Goal: Check status: Check status

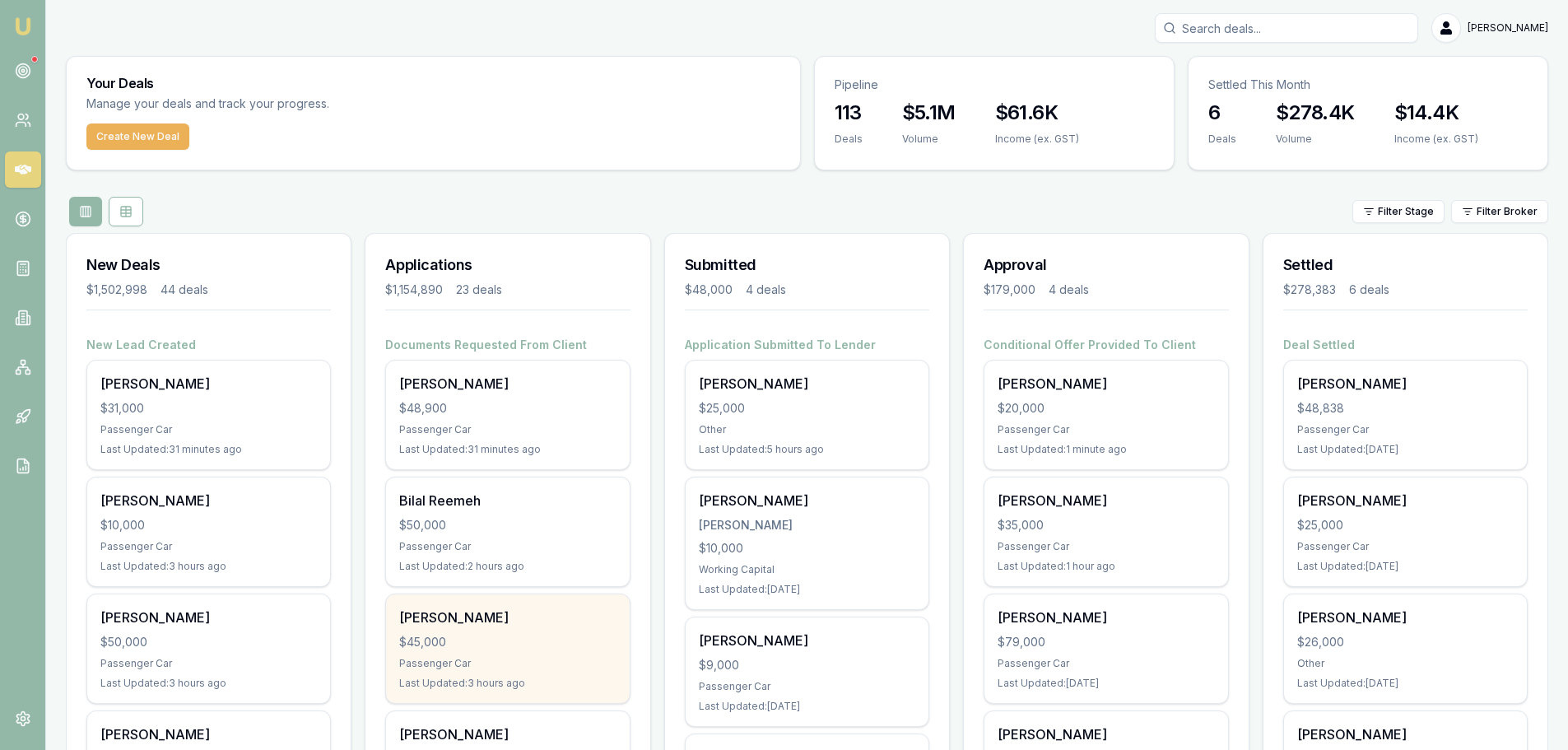
click at [584, 648] on div "$45,000" at bounding box center [507, 642] width 216 height 16
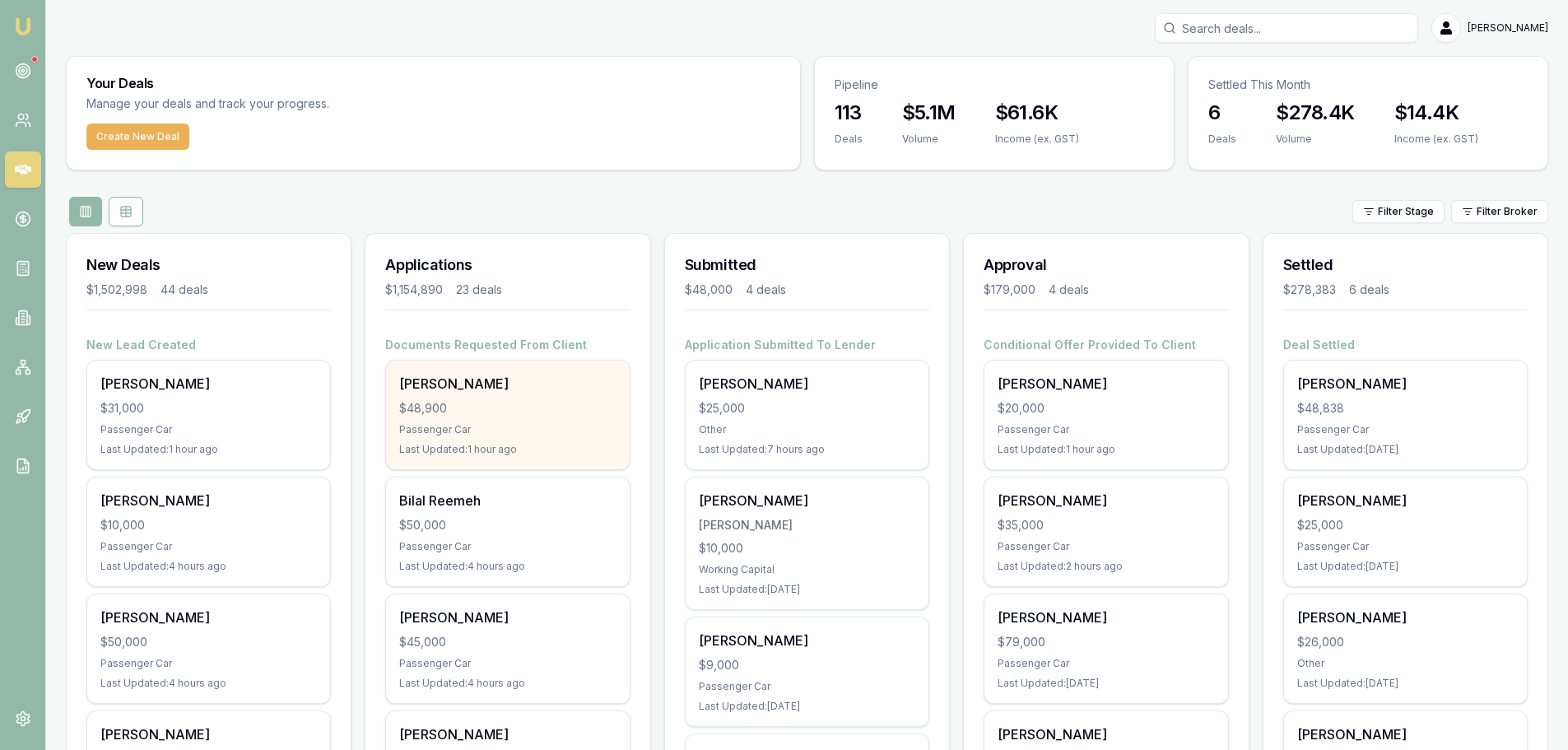
click at [500, 417] on div "Tariqul Ezaz $48,900 Passenger Car Last Updated: 1 hour ago" at bounding box center [507, 415] width 242 height 109
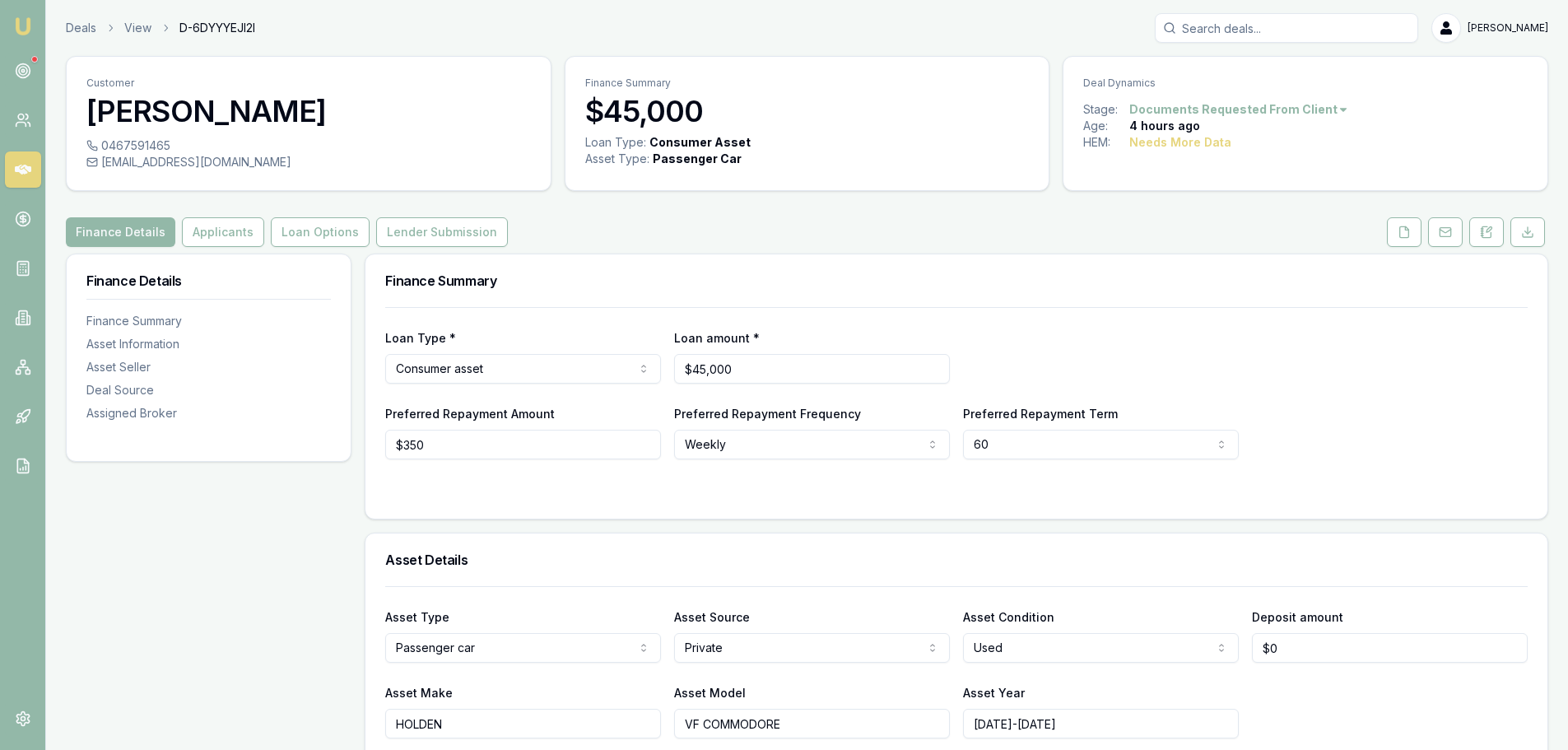
click at [916, 266] on div "Finance Summary" at bounding box center [956, 280] width 1182 height 52
click at [1396, 232] on button at bounding box center [1405, 232] width 35 height 30
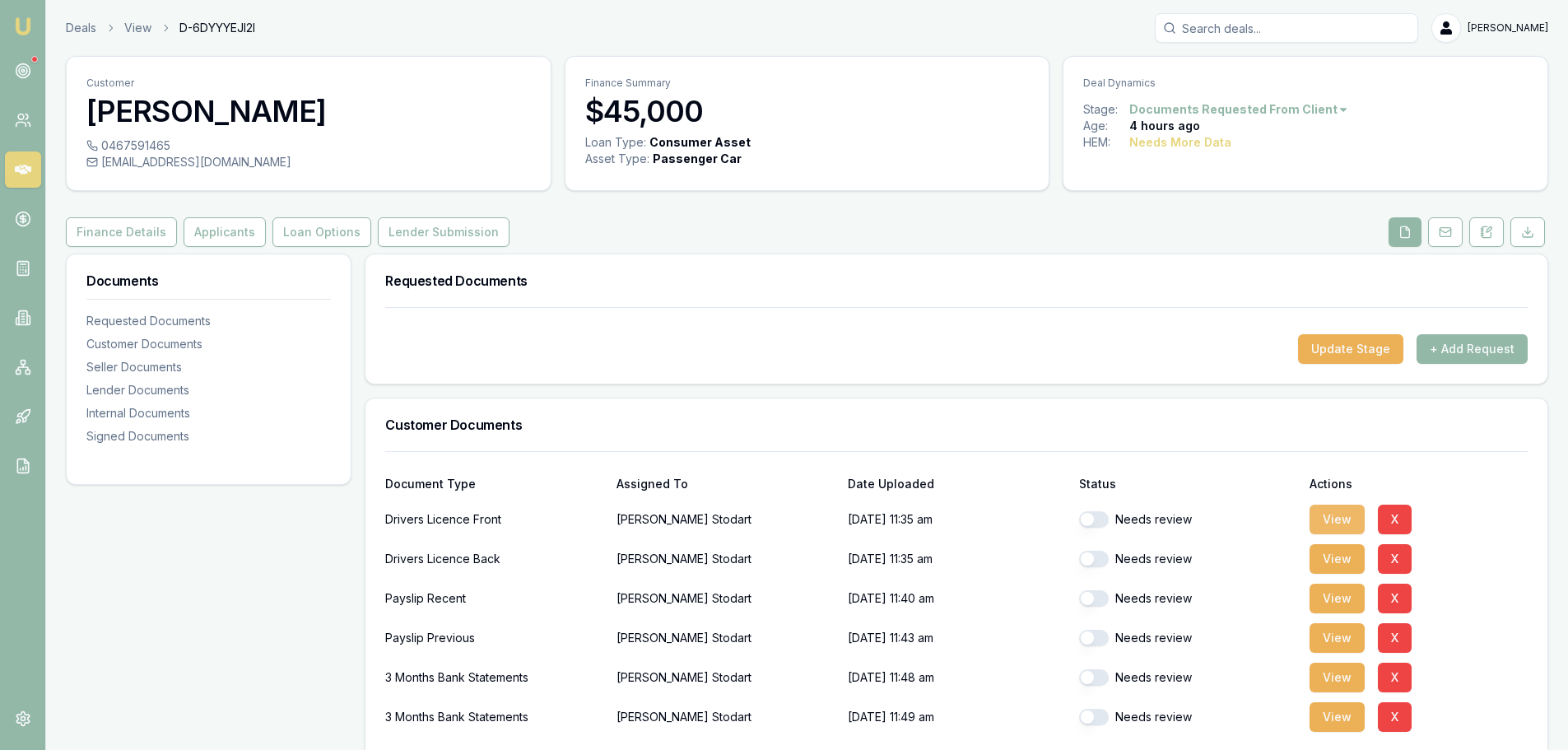
click at [1330, 515] on button "View" at bounding box center [1337, 519] width 55 height 30
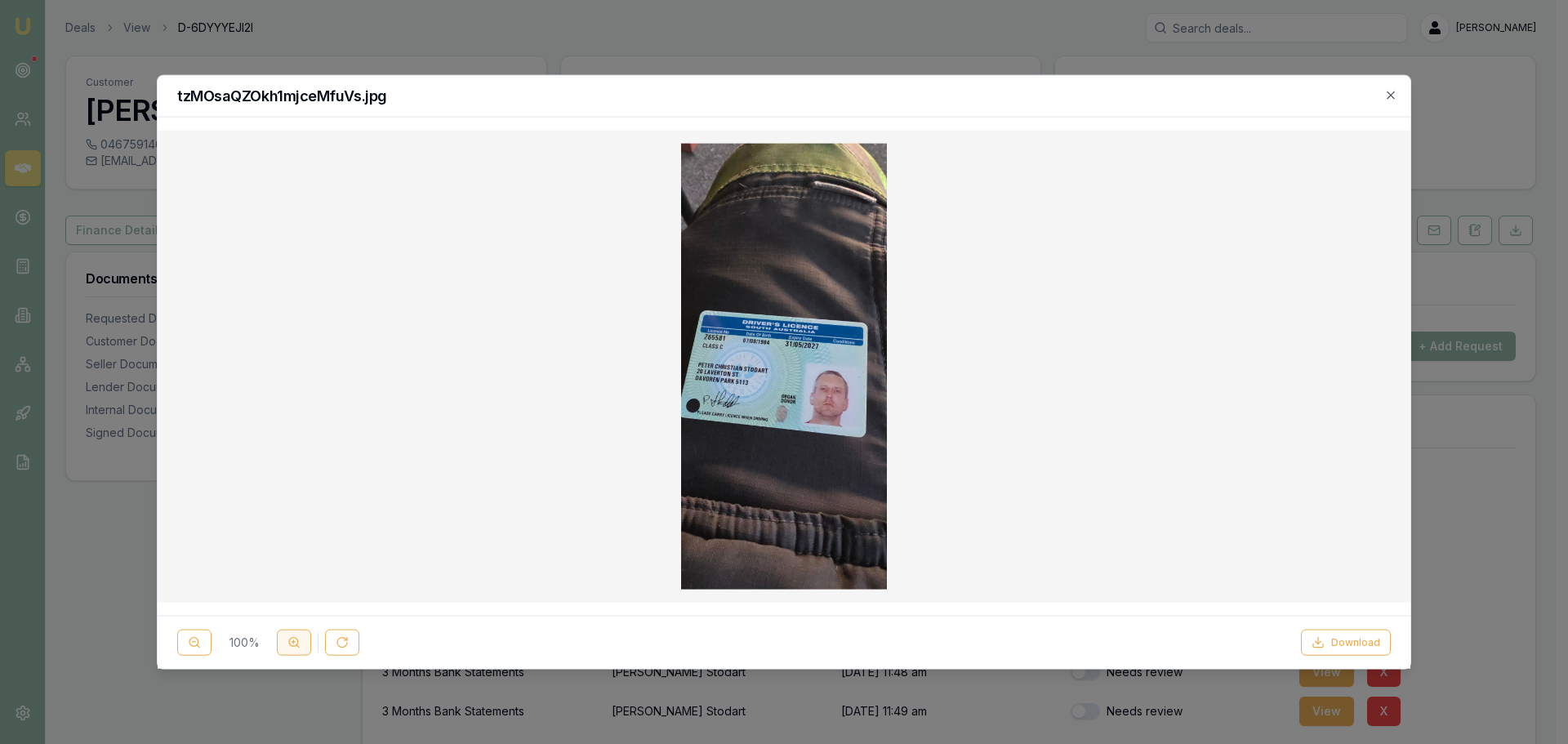
click at [299, 652] on button at bounding box center [294, 643] width 35 height 26
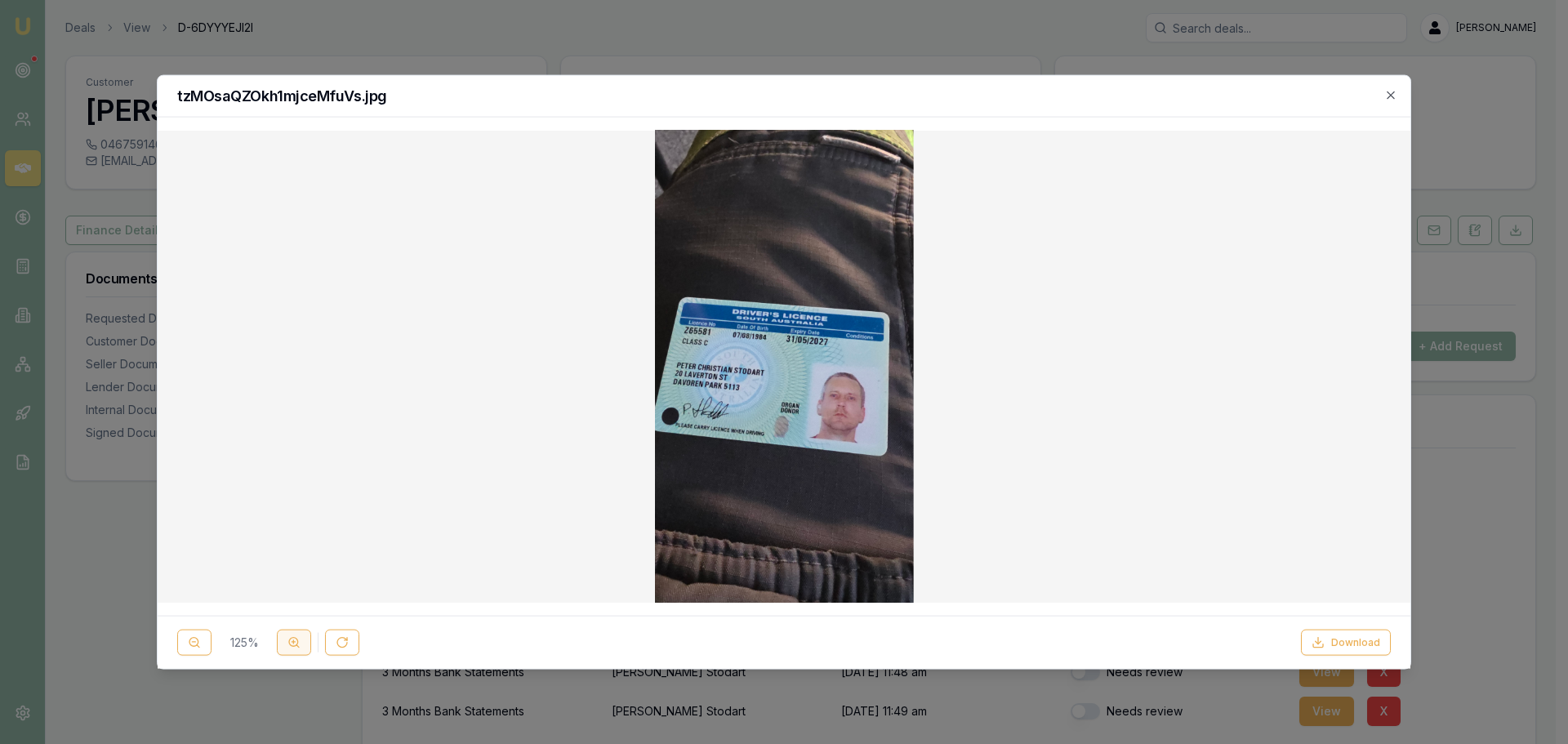
click at [299, 652] on button at bounding box center [294, 643] width 35 height 26
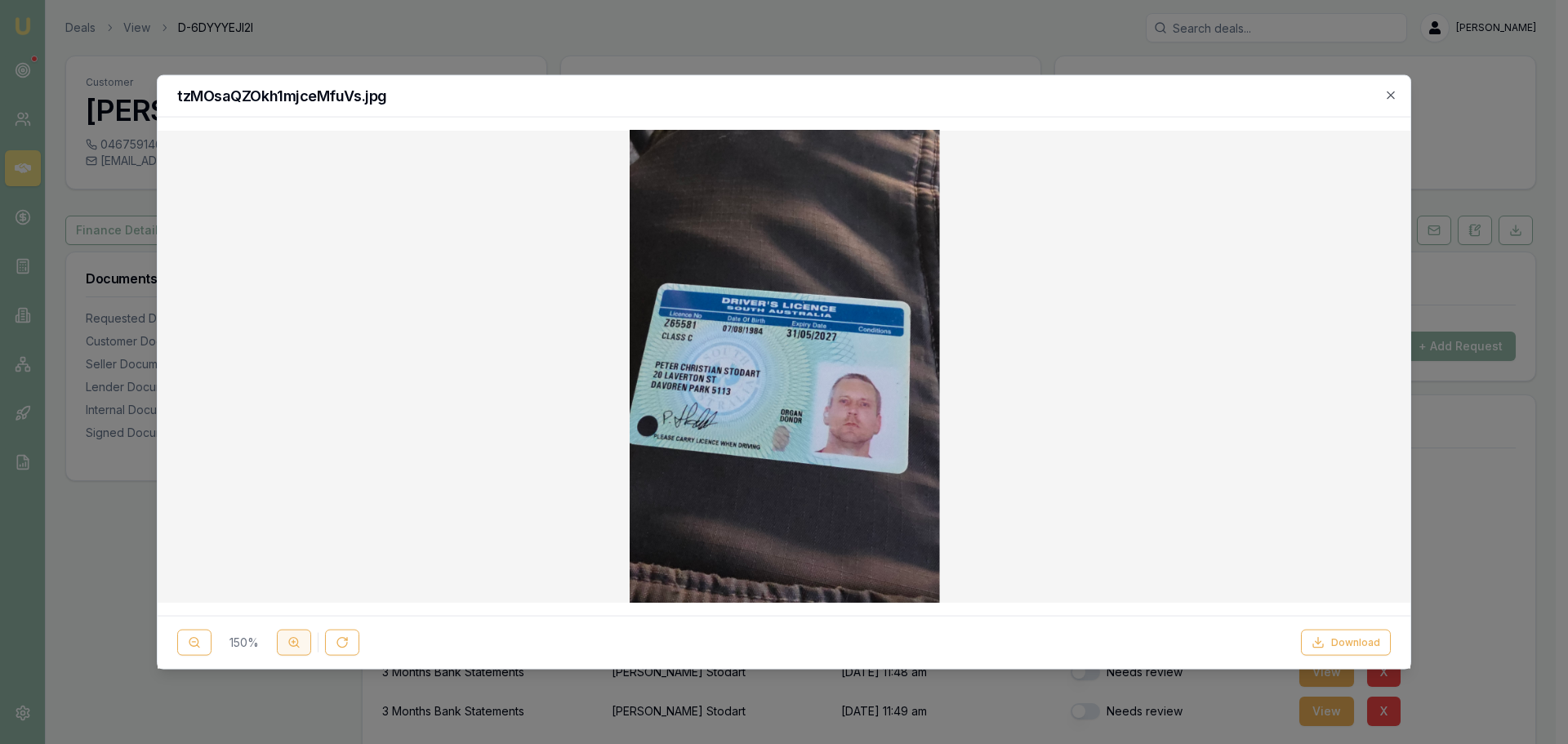
click at [299, 652] on button at bounding box center [294, 643] width 35 height 26
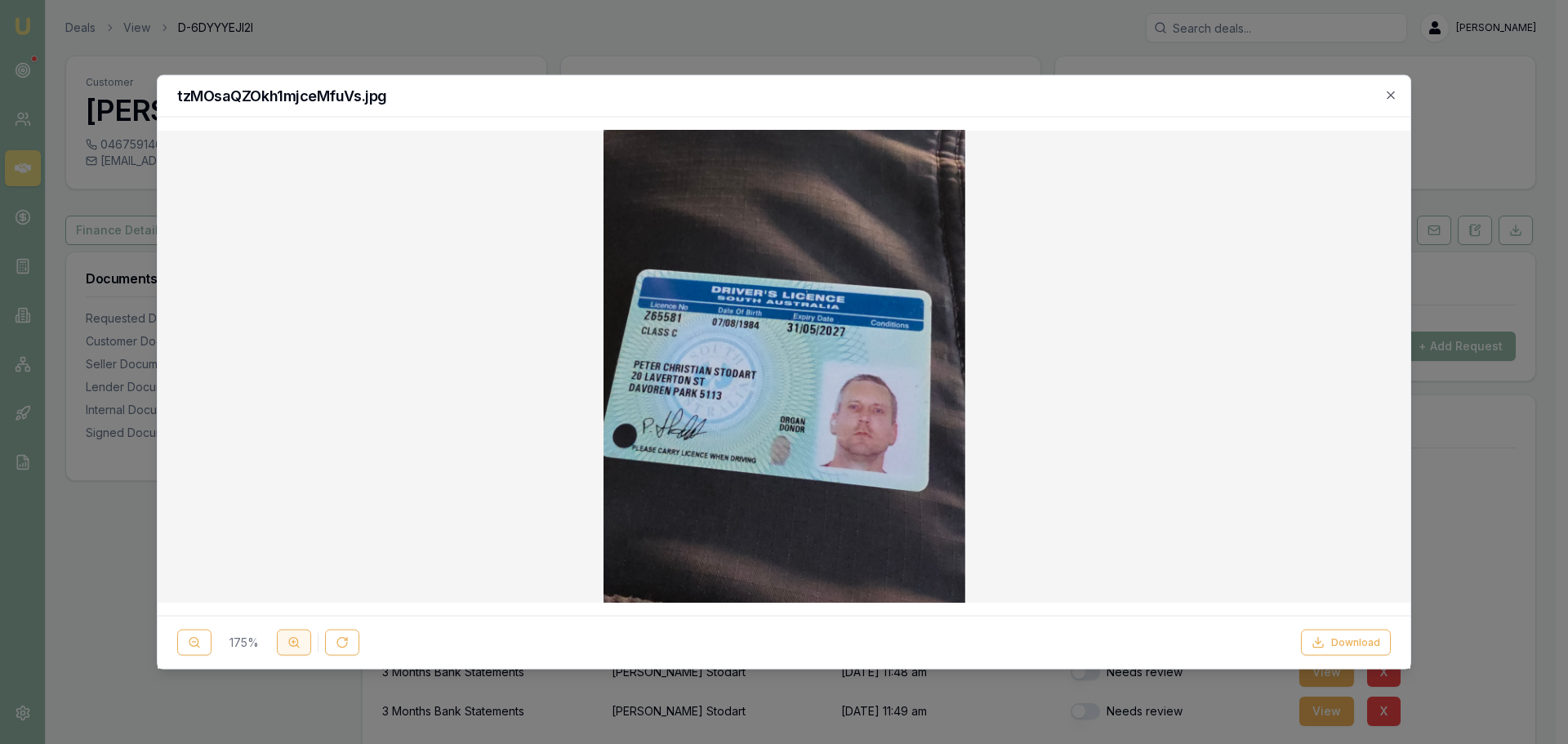
click at [299, 652] on button at bounding box center [294, 643] width 35 height 26
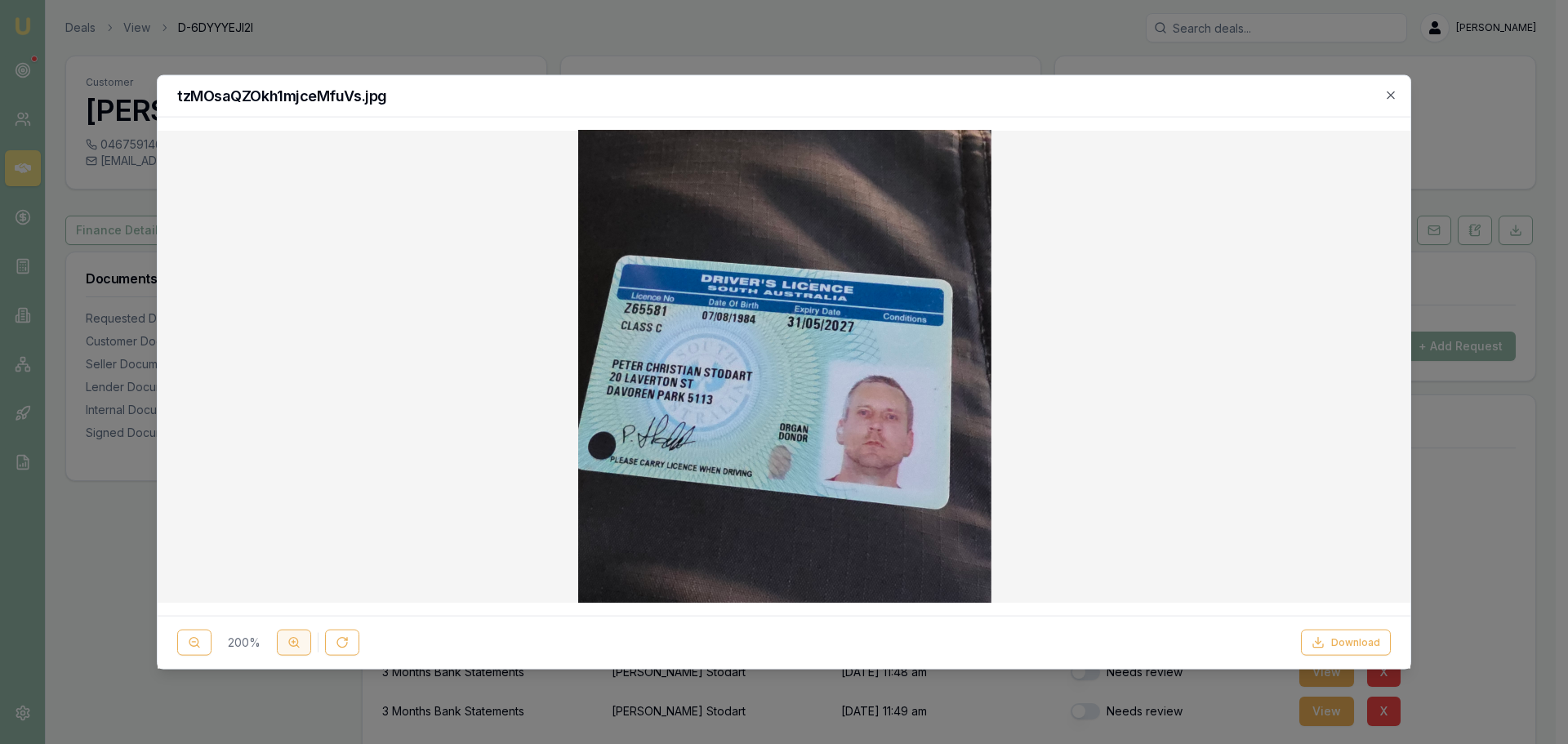
click at [299, 652] on button at bounding box center [294, 643] width 35 height 26
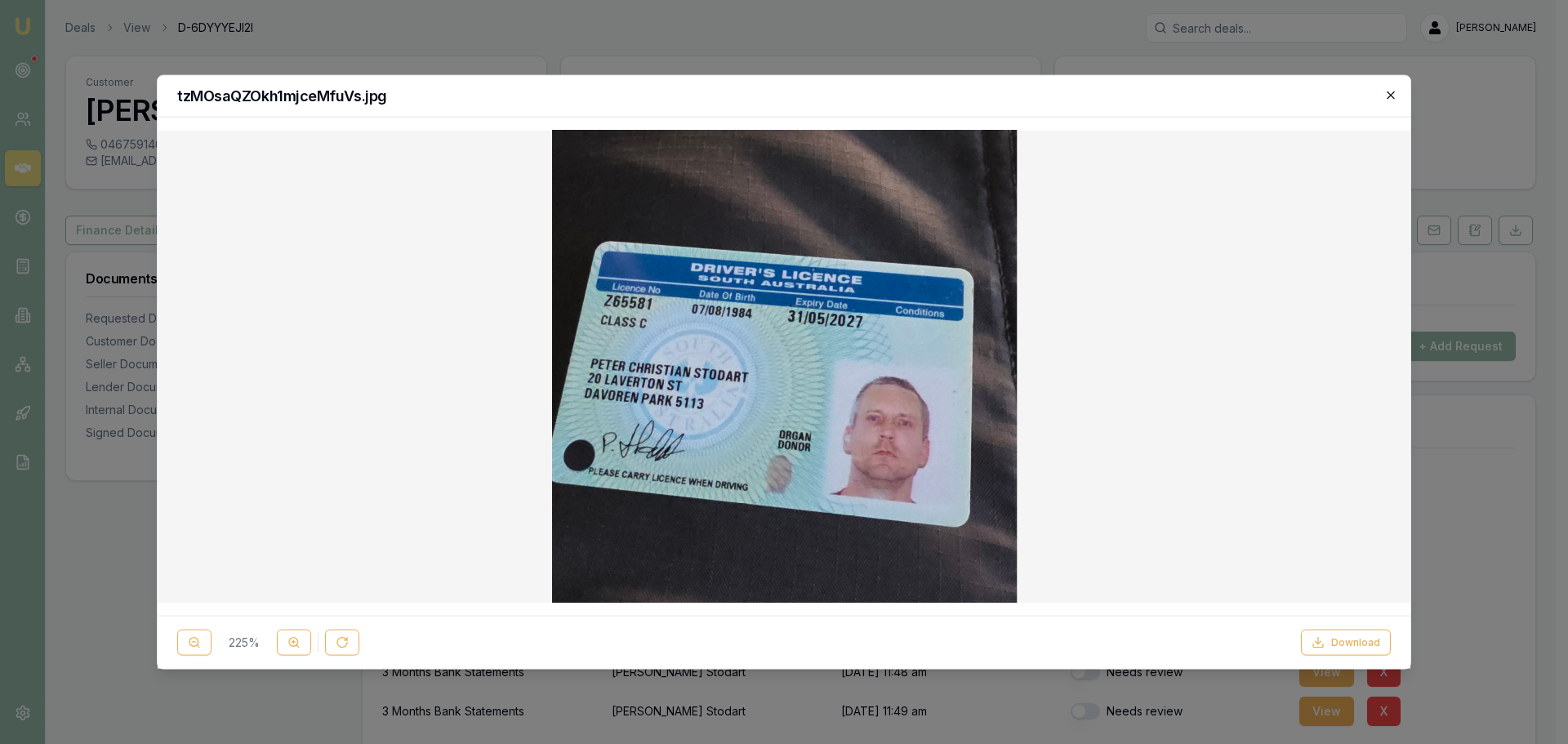
click at [1389, 95] on icon "button" at bounding box center [1391, 95] width 13 height 13
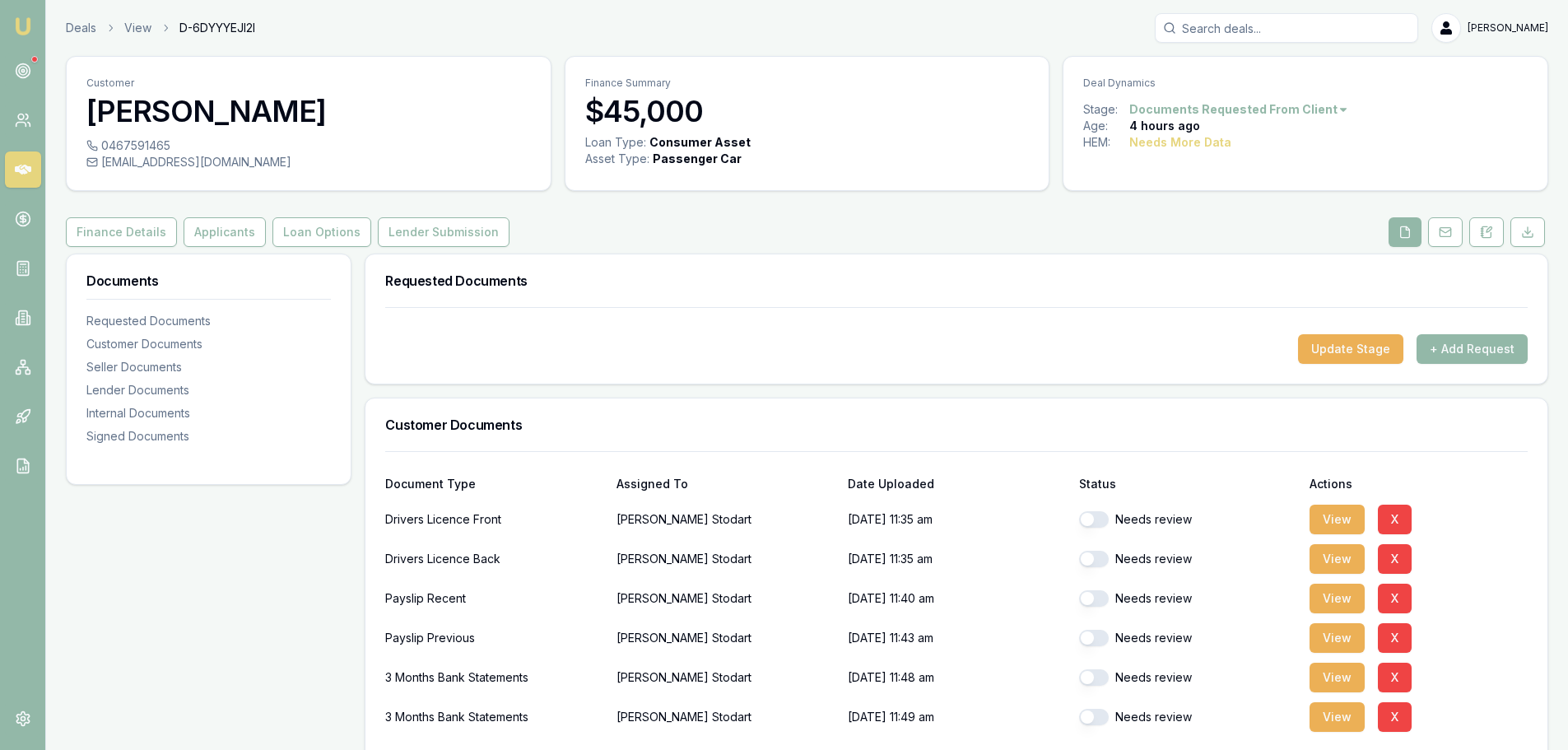
click at [1100, 525] on button "button" at bounding box center [1094, 519] width 30 height 16
checkbox input "true"
click at [1100, 559] on button "button" at bounding box center [1094, 559] width 30 height 16
checkbox input "true"
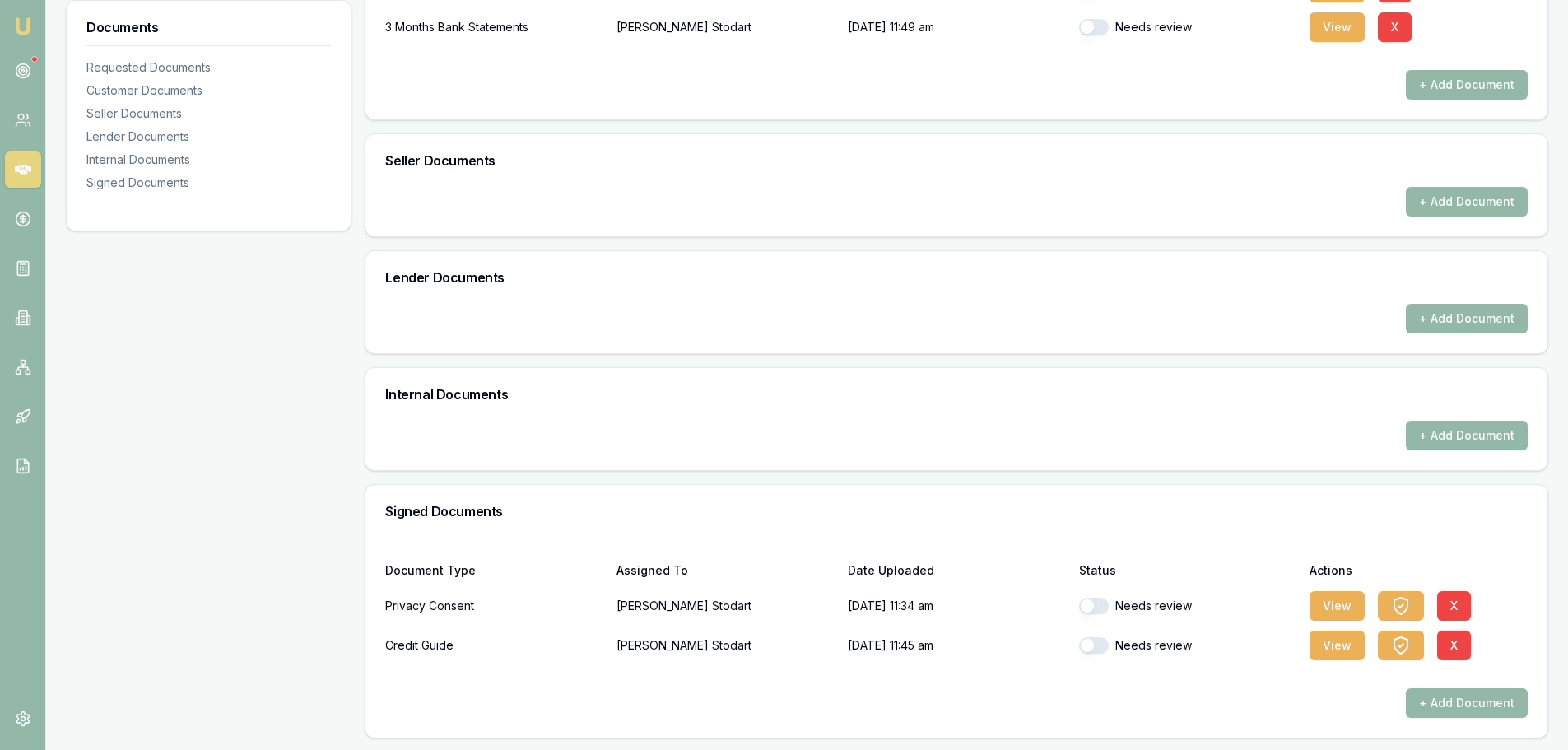
scroll to position [692, 0]
click at [1097, 600] on button "button" at bounding box center [1094, 604] width 30 height 16
checkbox input "true"
click at [1098, 646] on button "button" at bounding box center [1094, 643] width 30 height 16
checkbox input "true"
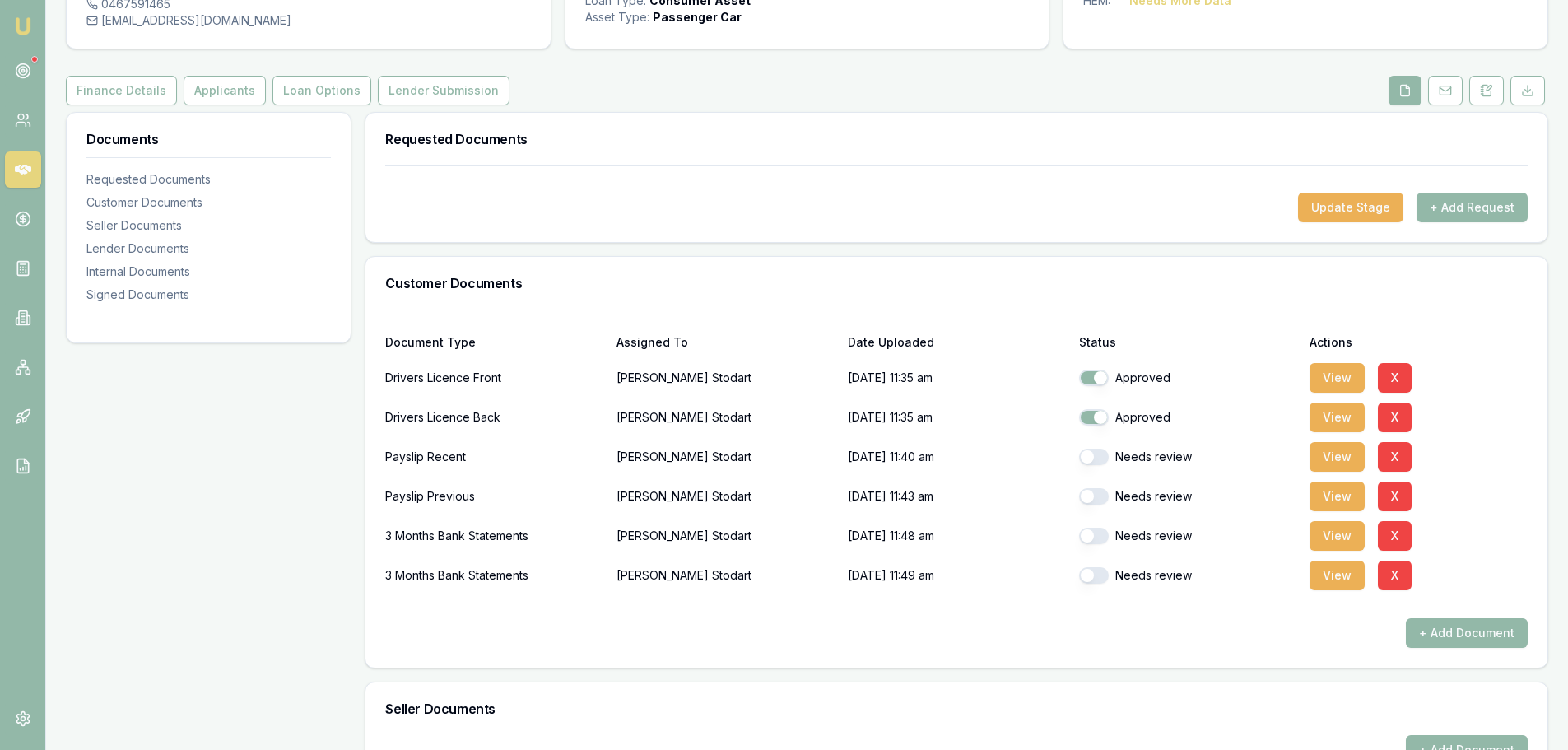
scroll to position [0, 0]
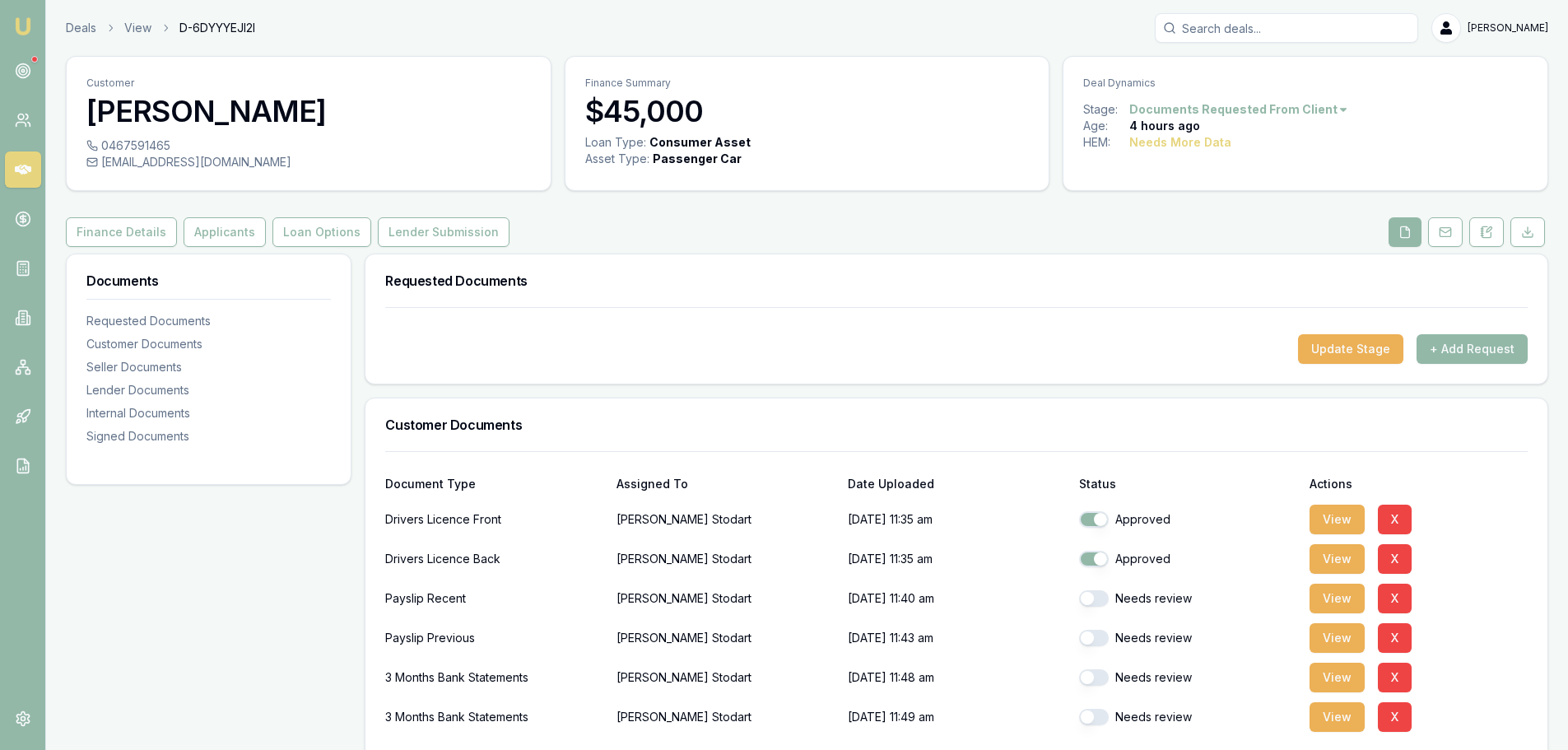
click at [202, 215] on div "Customer Peter Stodart 0467591465 stodartpeter1@hotmail.com Finance Summary $45…" at bounding box center [807, 742] width 1483 height 1373
click at [210, 235] on button "Applicants" at bounding box center [224, 232] width 82 height 30
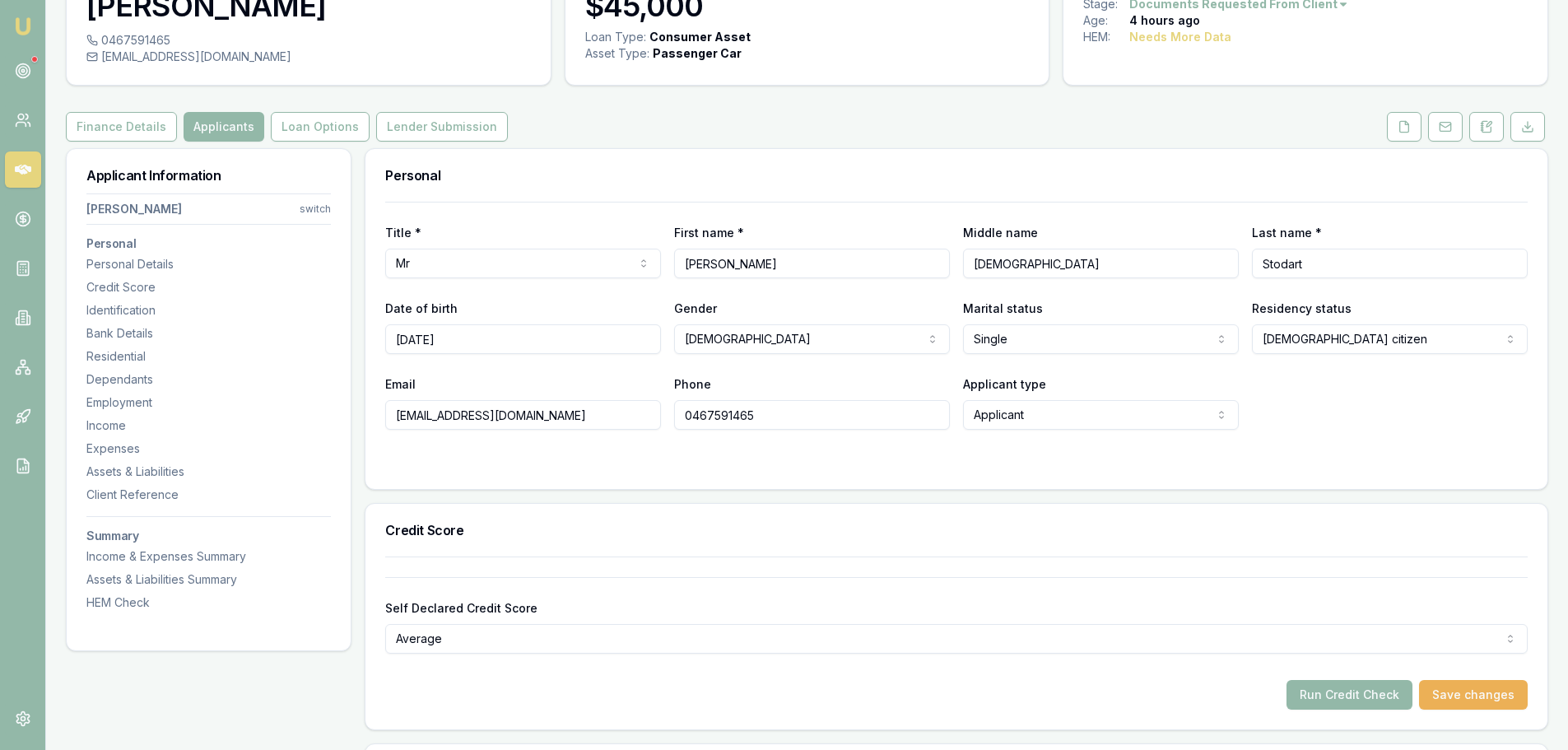
scroll to position [247, 0]
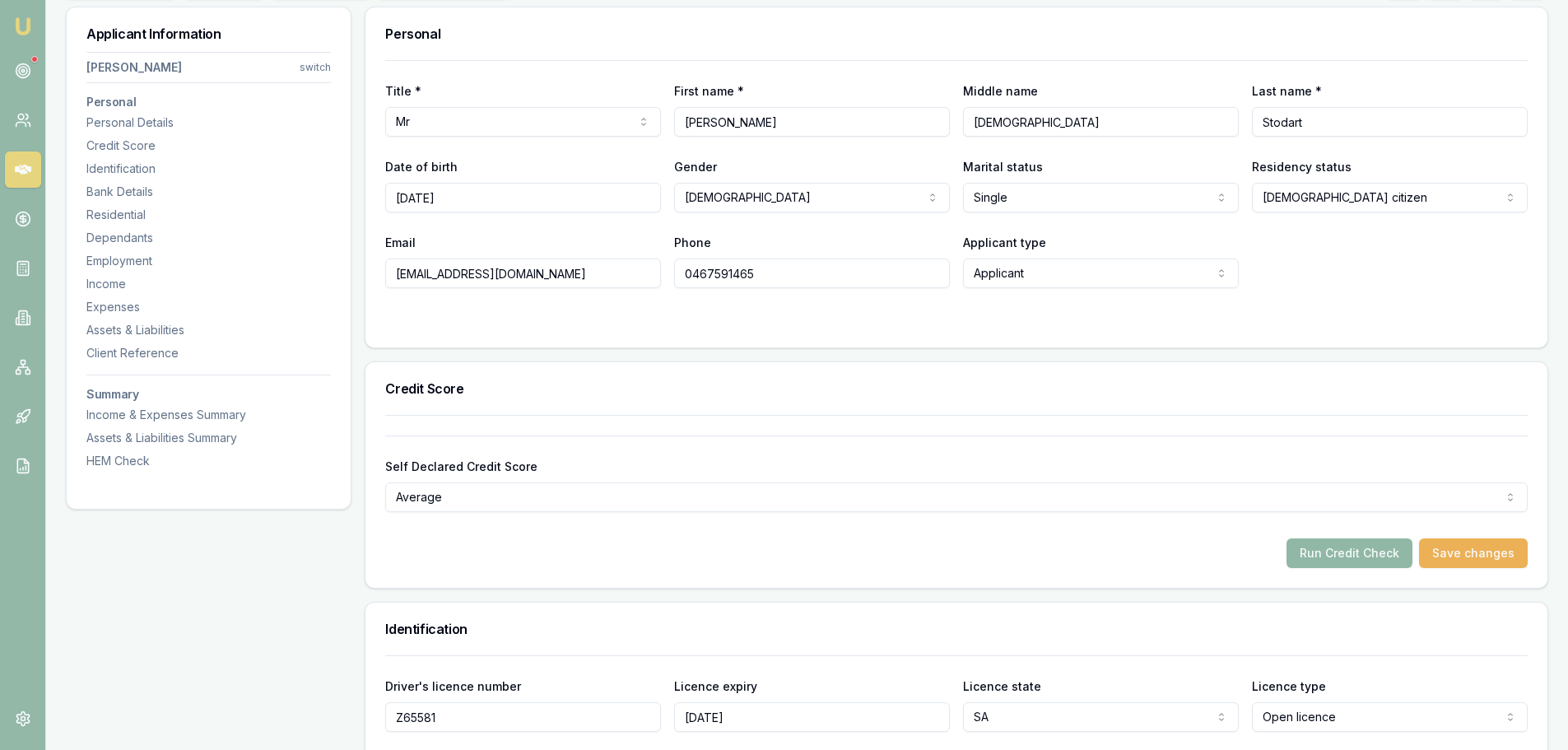
click at [1360, 561] on button "Run Credit Check" at bounding box center [1350, 553] width 126 height 30
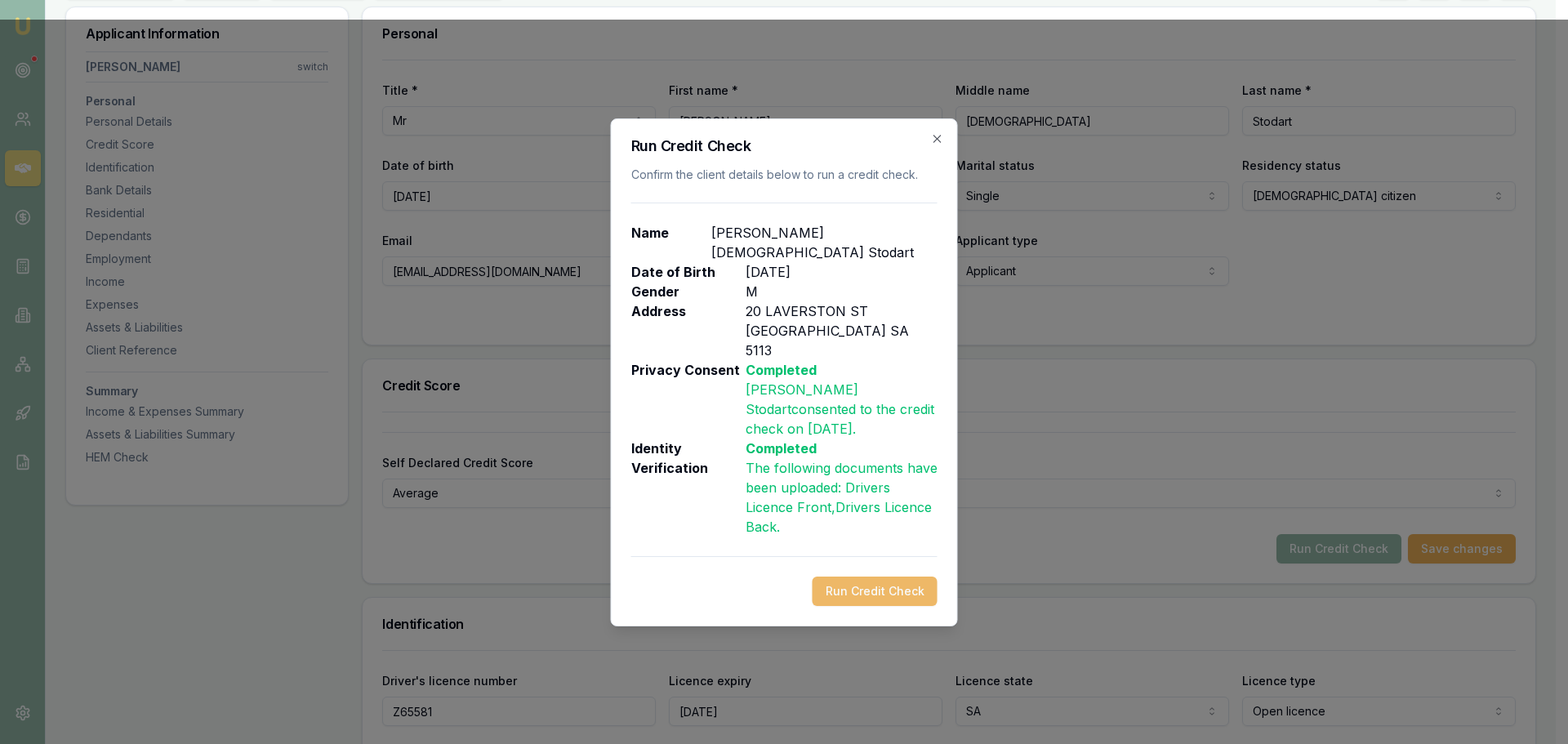
click at [878, 577] on button "Run Credit Check" at bounding box center [875, 591] width 125 height 30
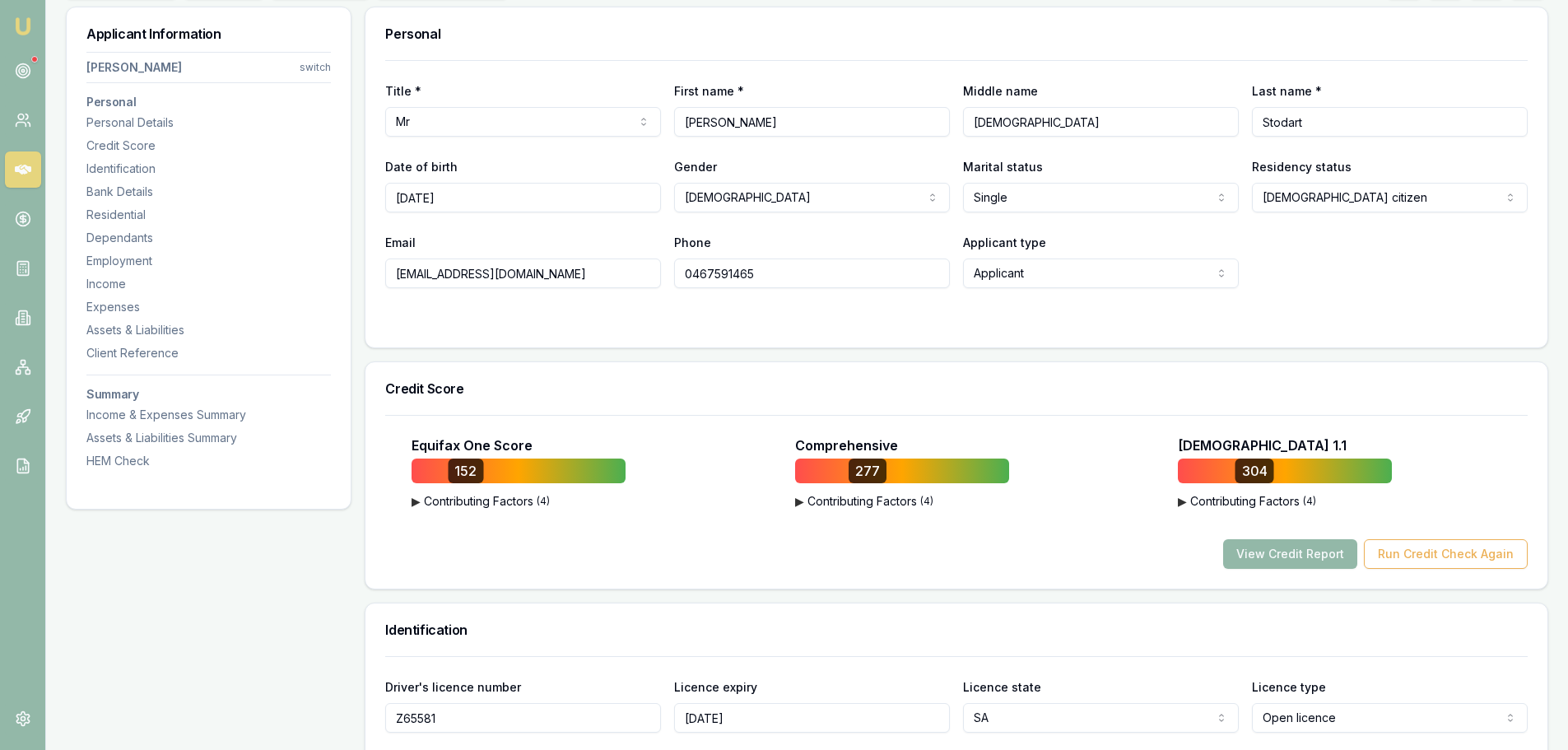
scroll to position [0, 0]
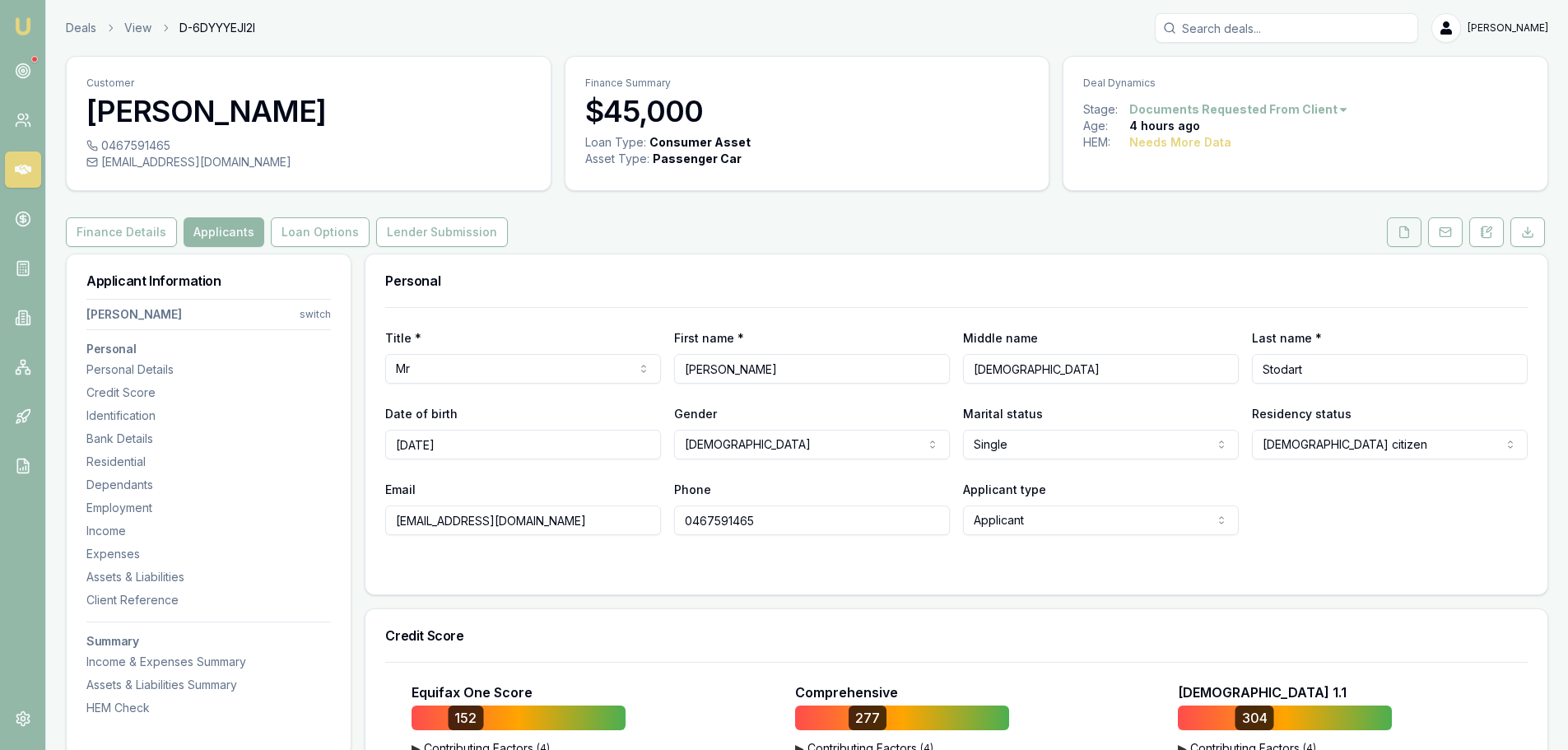
click at [1402, 245] on button at bounding box center [1405, 232] width 35 height 30
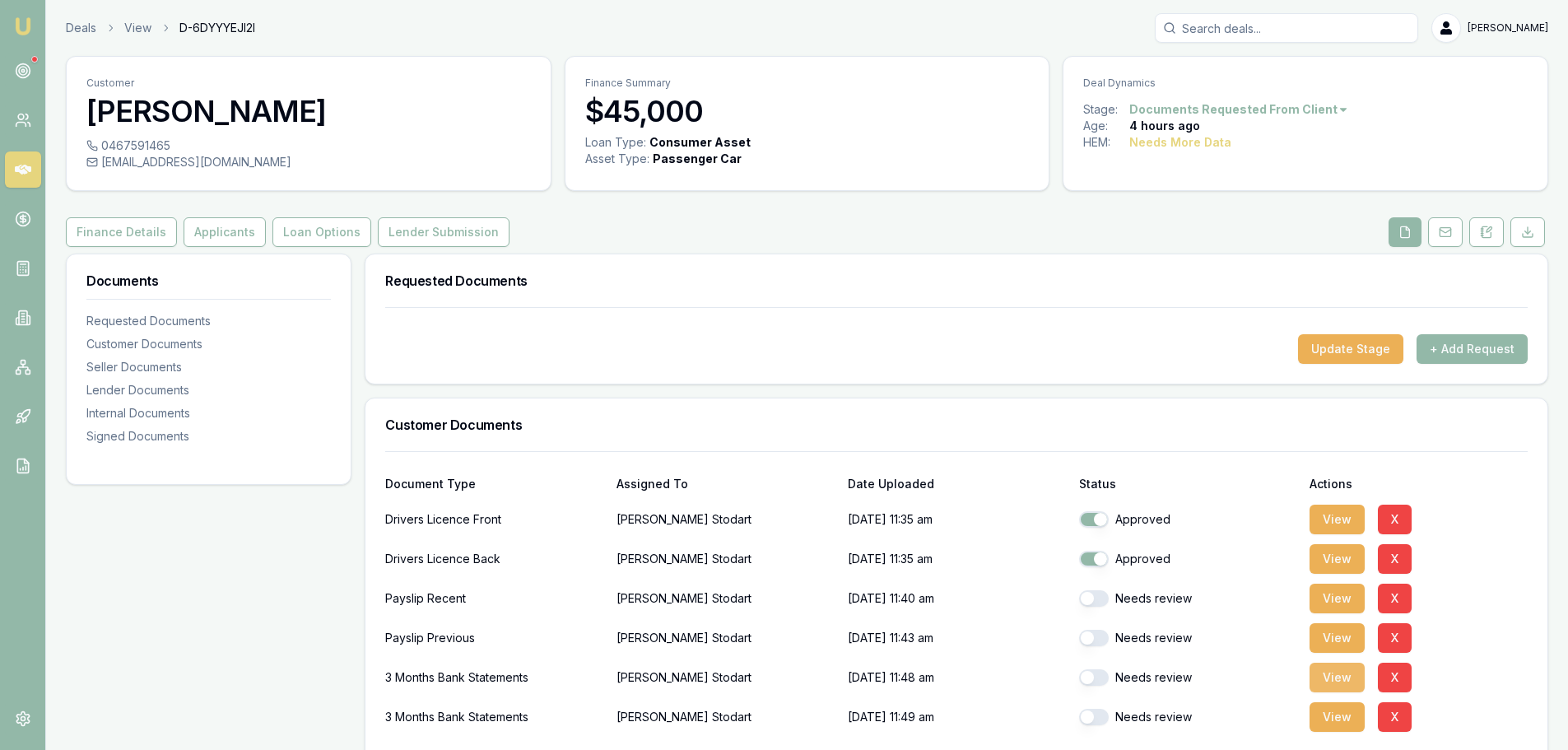
click at [1350, 678] on button "View" at bounding box center [1337, 677] width 55 height 30
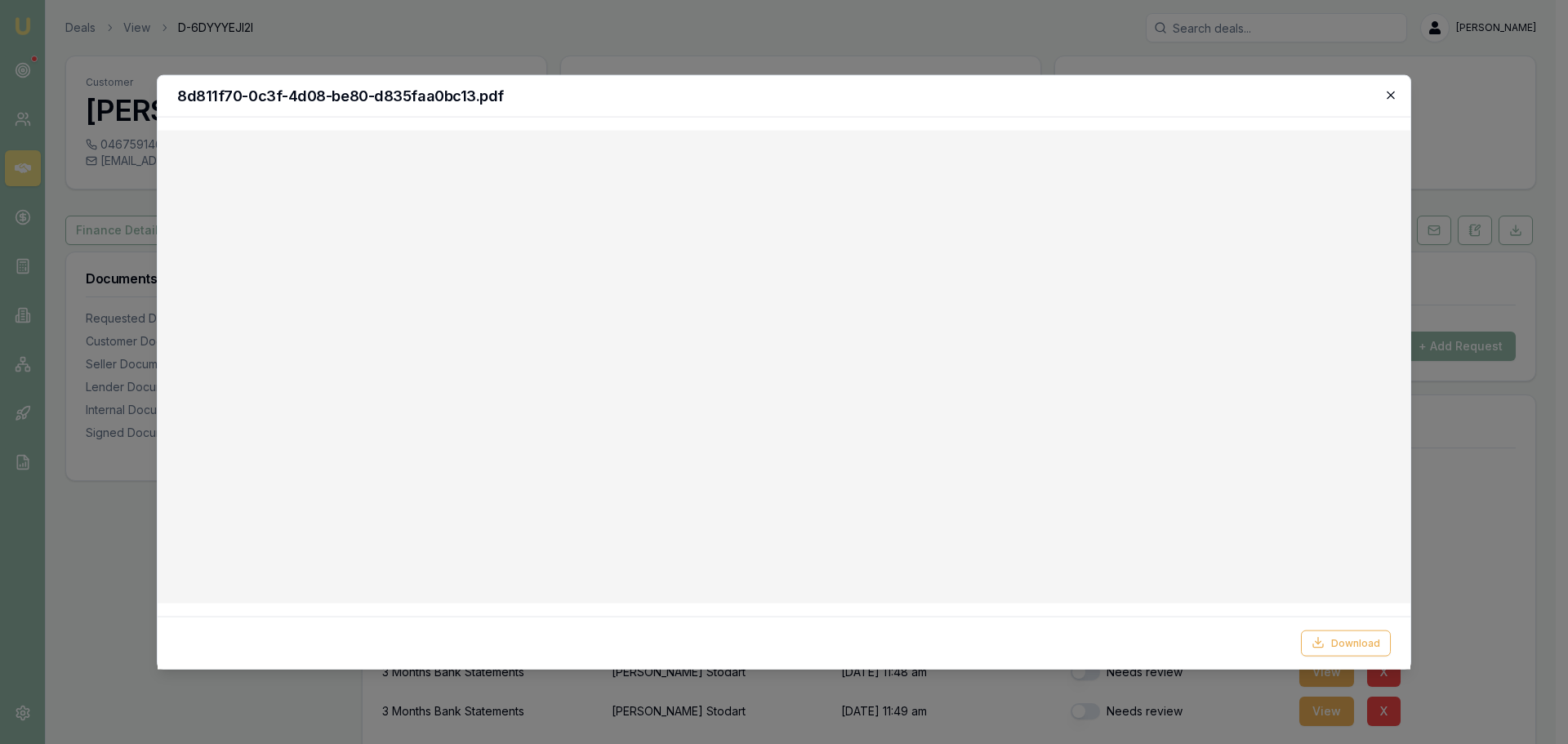
click at [1393, 94] on icon "button" at bounding box center [1391, 95] width 13 height 13
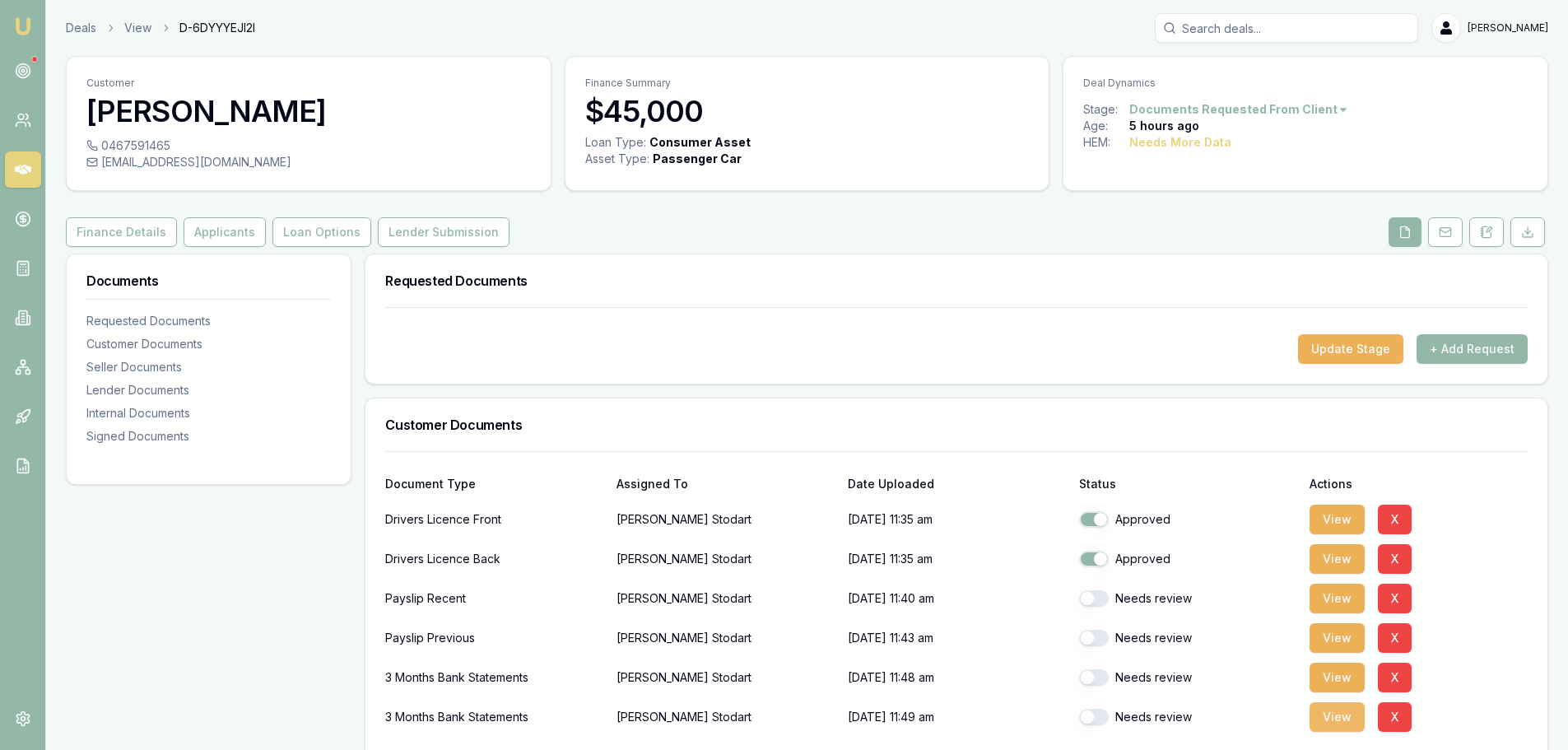
click at [1350, 729] on button "View" at bounding box center [1337, 717] width 55 height 30
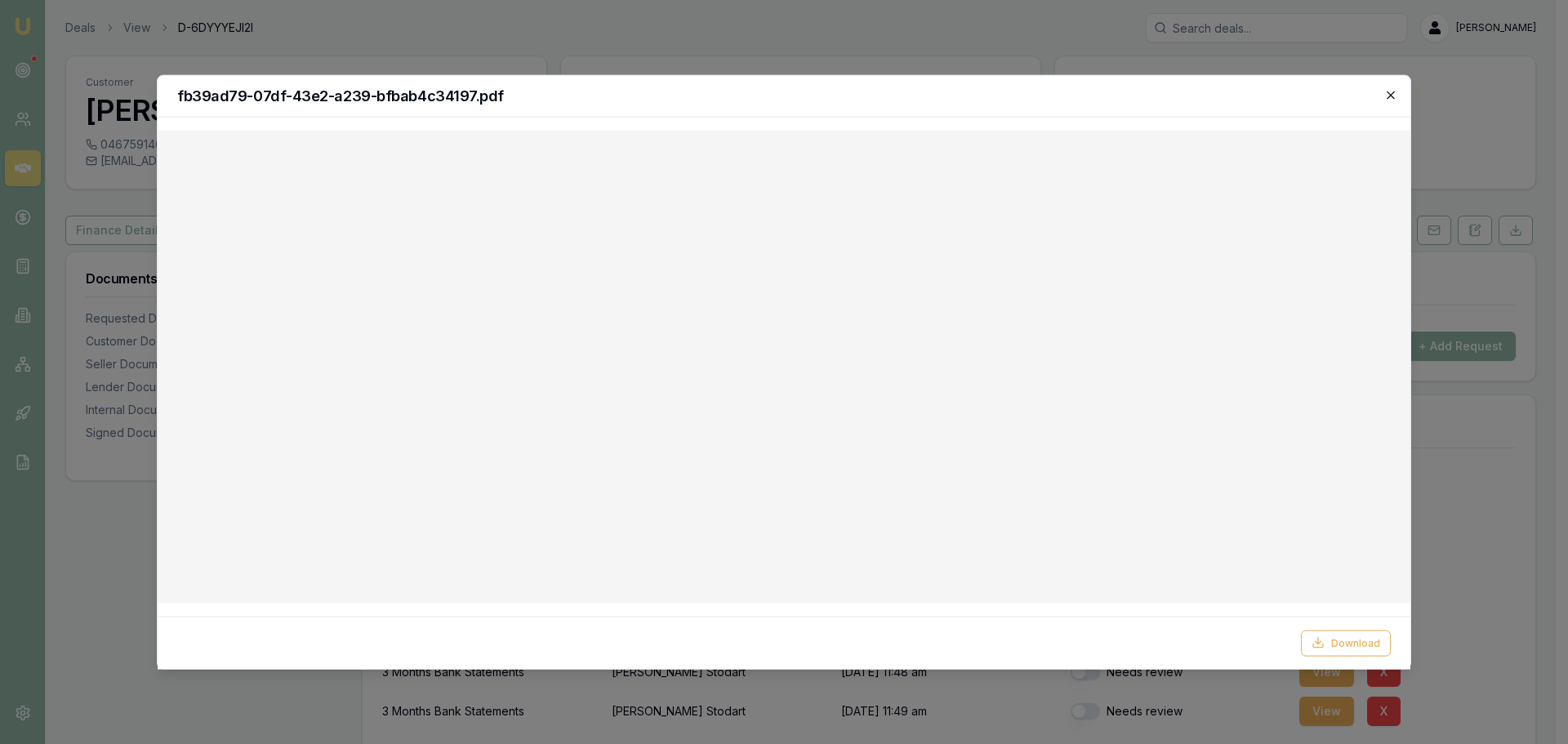
click at [1397, 94] on icon "button" at bounding box center [1391, 95] width 13 height 13
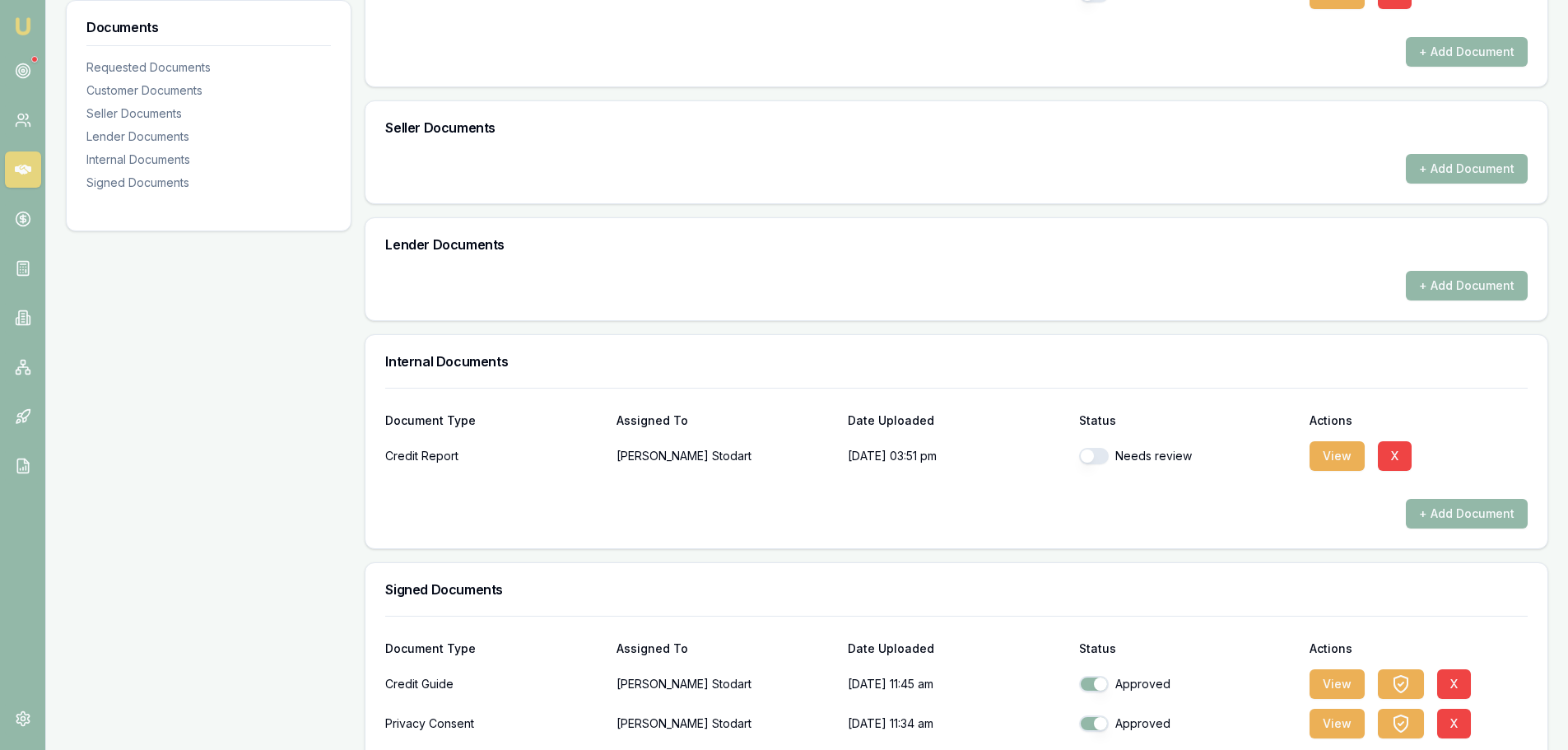
scroll to position [803, 0]
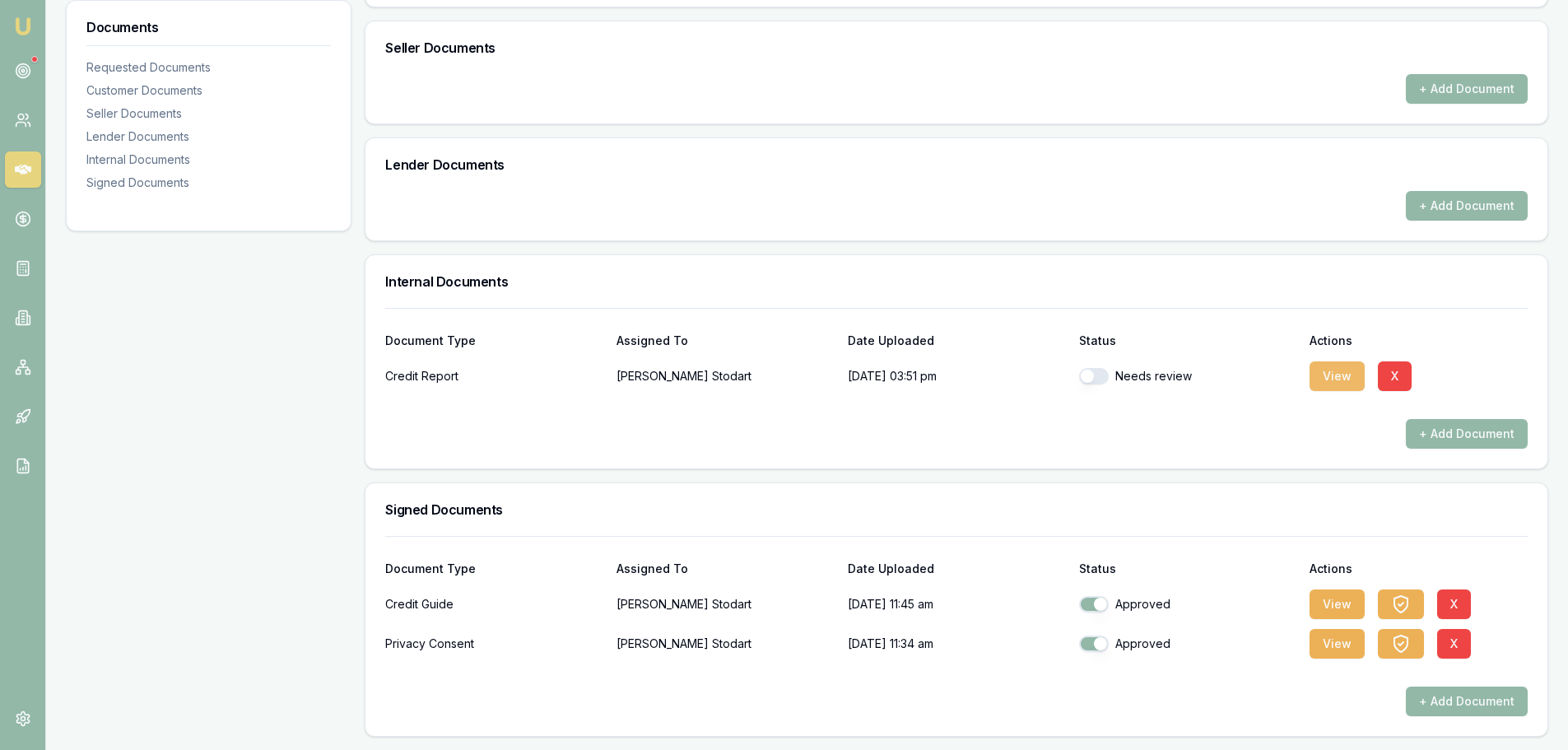
click at [1327, 379] on button "View" at bounding box center [1337, 376] width 55 height 30
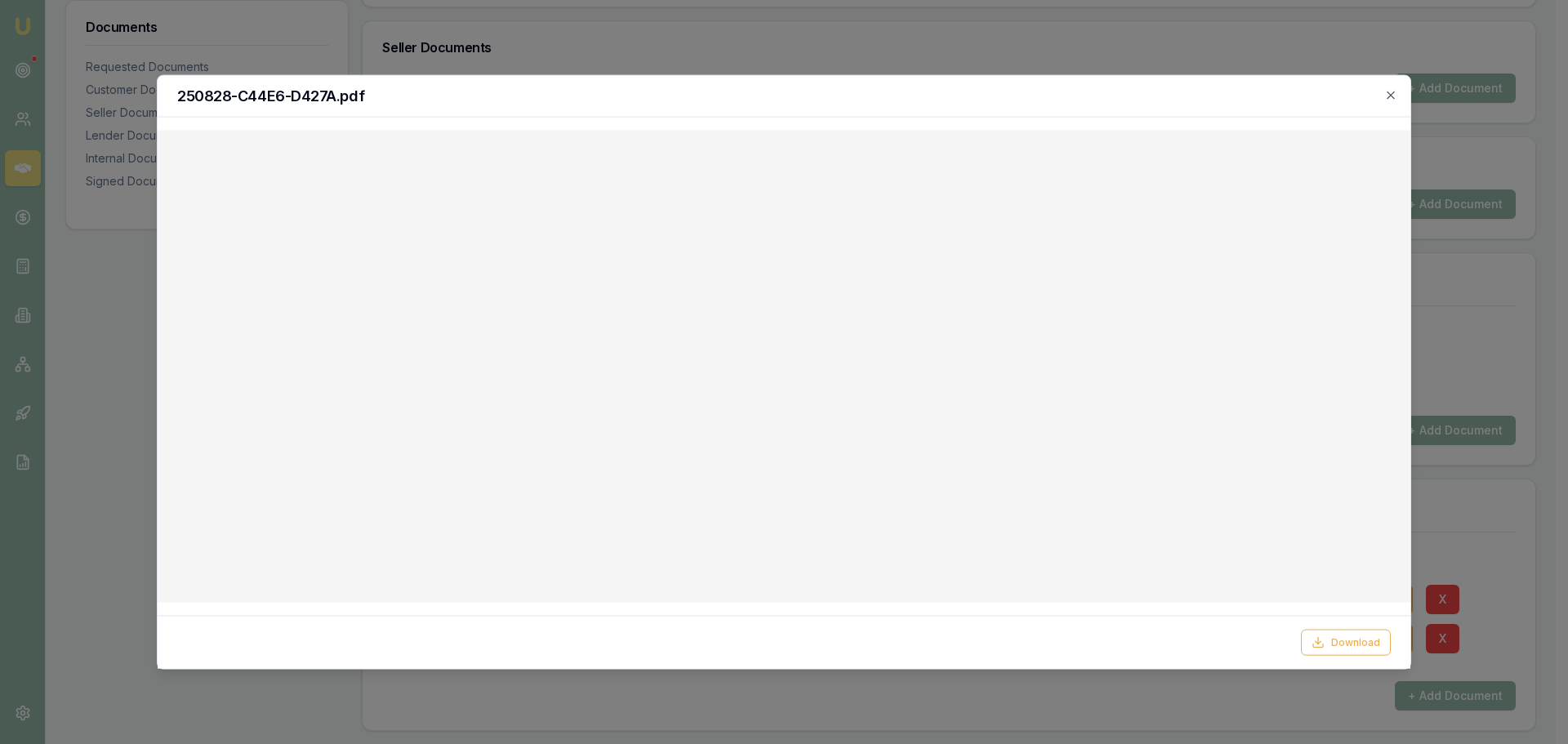
click at [1389, 86] on div "250828-C44E6-D427A.pdf" at bounding box center [784, 95] width 1252 height 41
click at [1388, 98] on icon "button" at bounding box center [1391, 95] width 13 height 13
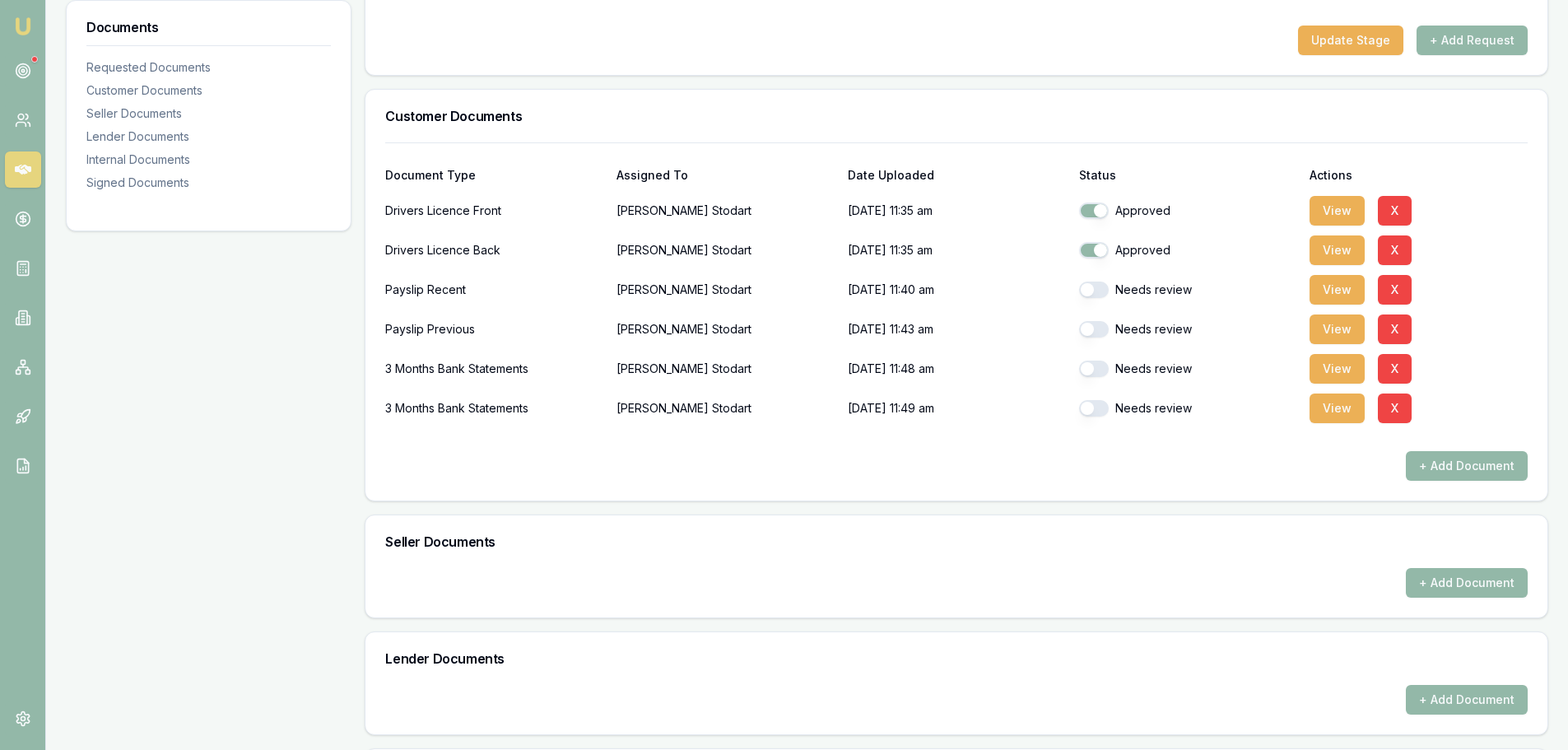
scroll to position [0, 0]
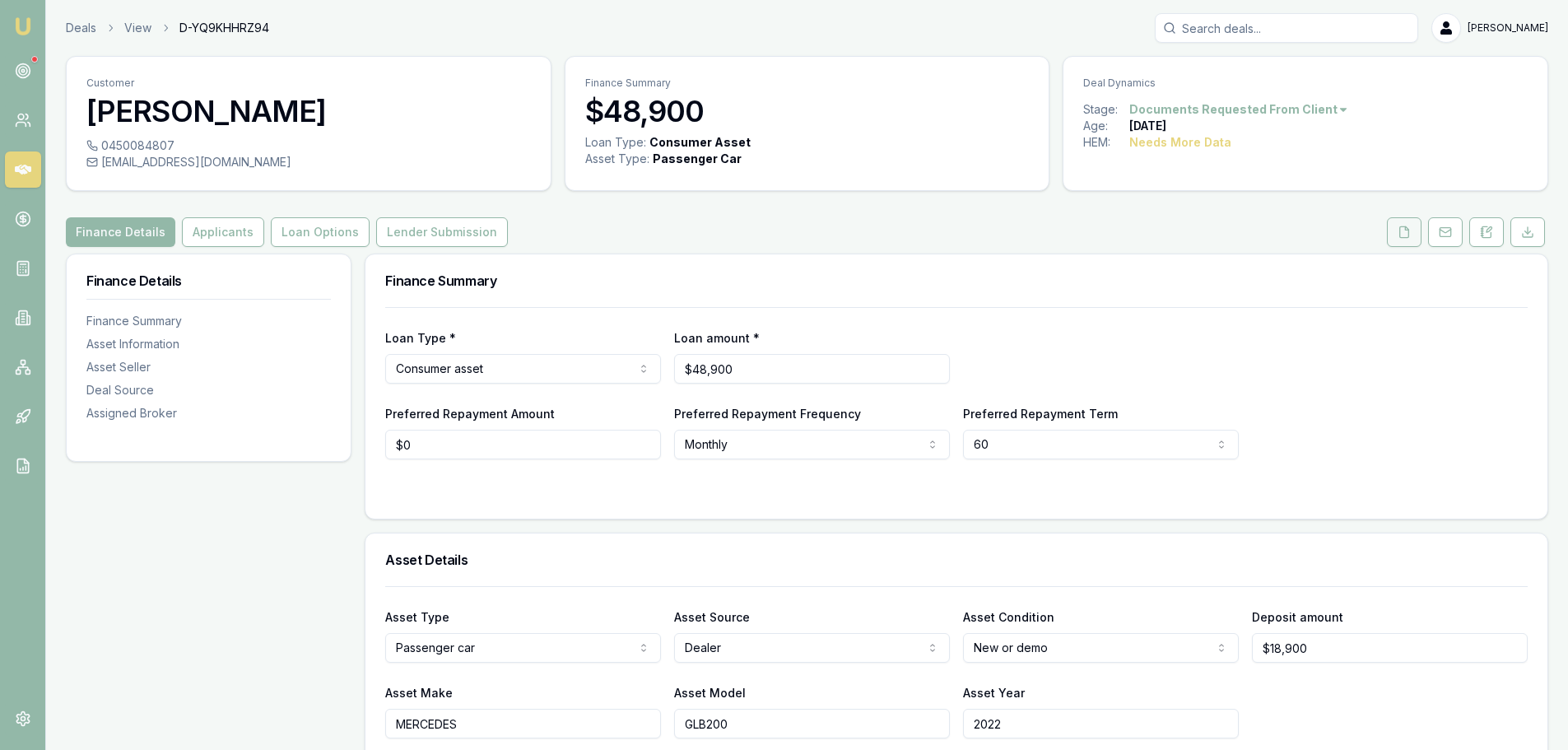
click at [1401, 233] on icon at bounding box center [1405, 233] width 14 height 14
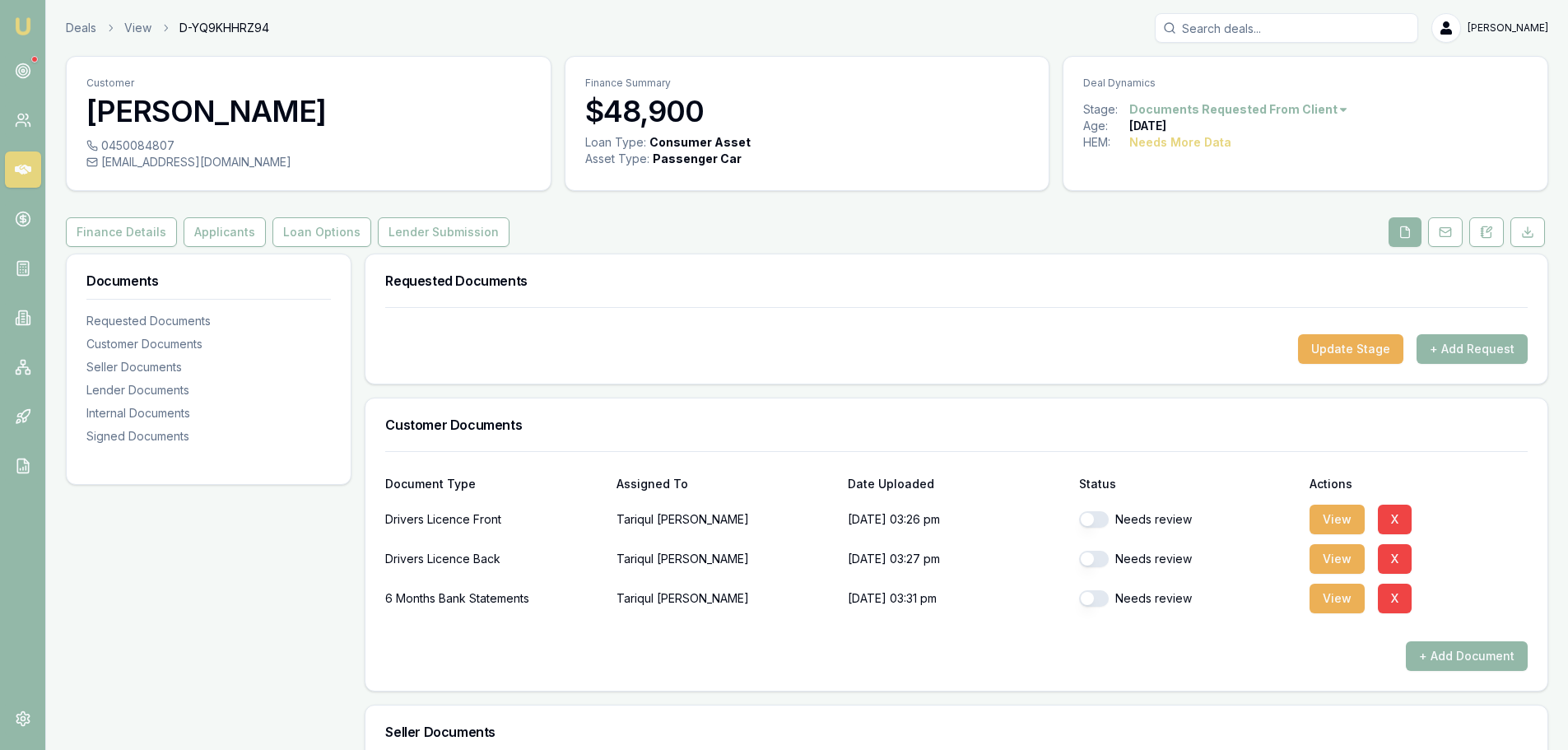
click at [1099, 516] on button "button" at bounding box center [1094, 519] width 30 height 16
checkbox input "true"
click at [1095, 558] on button "button" at bounding box center [1094, 559] width 30 height 16
checkbox input "true"
click at [1345, 603] on button "View" at bounding box center [1337, 599] width 55 height 30
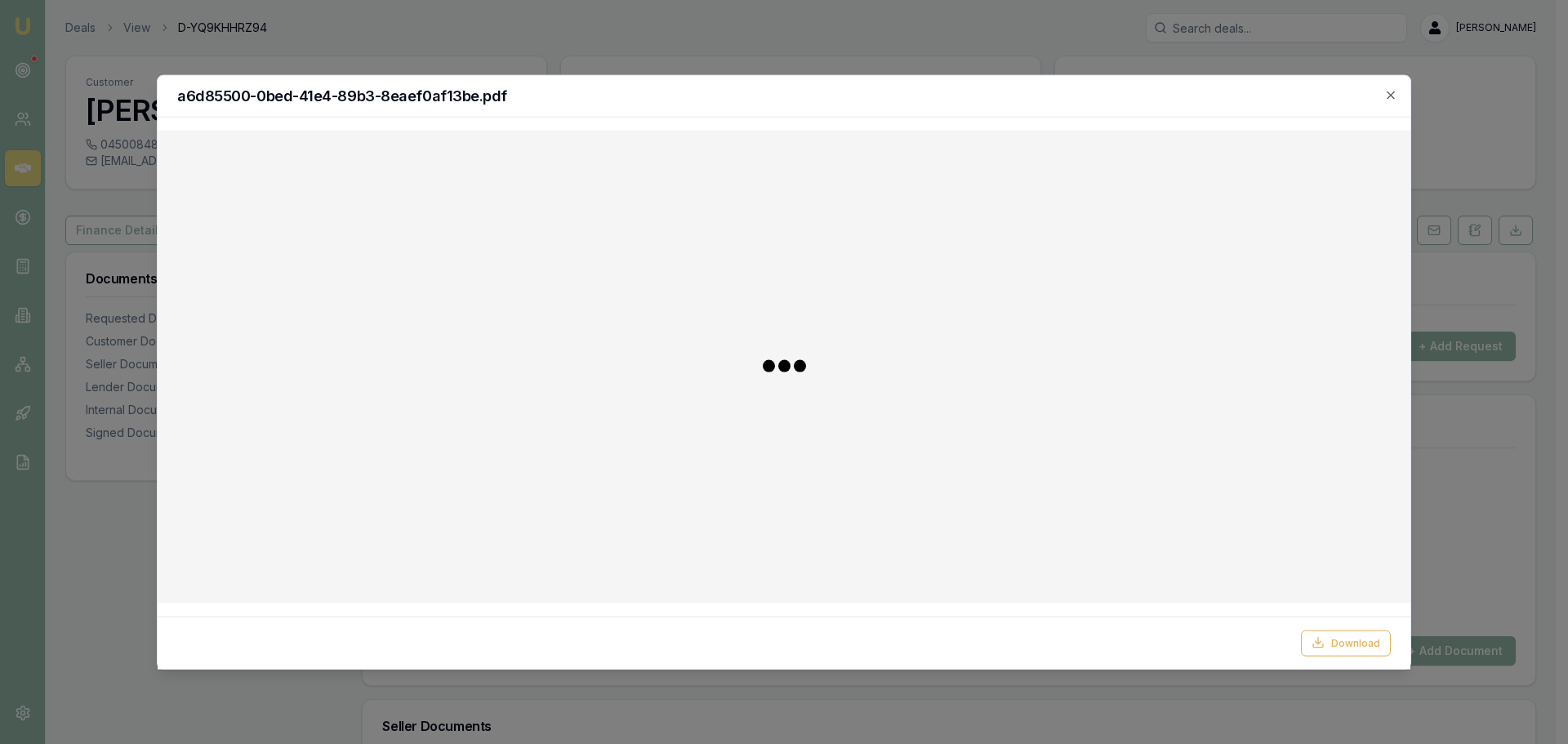
checkbox input "false"
checkbox input "true"
click at [1385, 90] on icon "button" at bounding box center [1391, 95] width 13 height 13
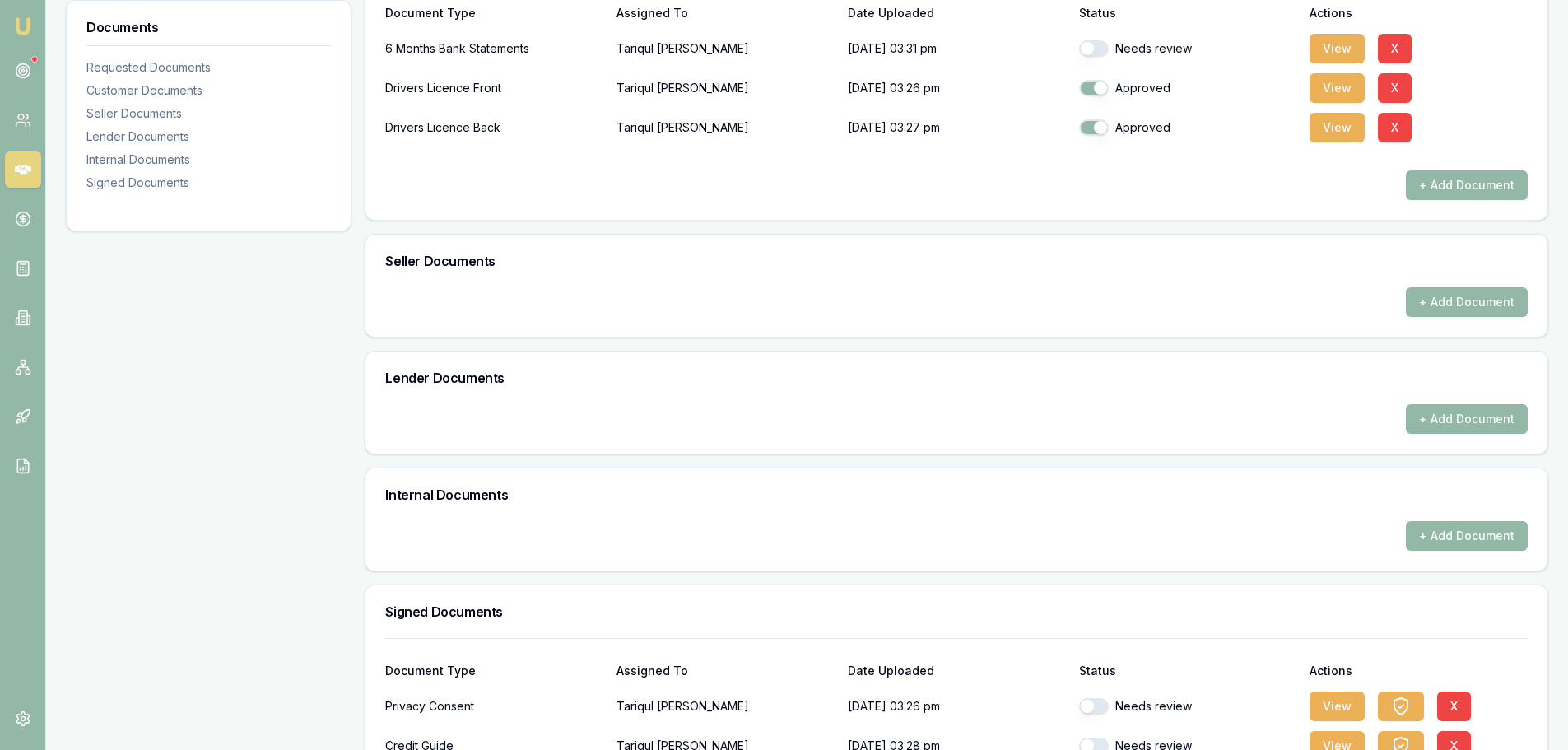
scroll to position [573, 0]
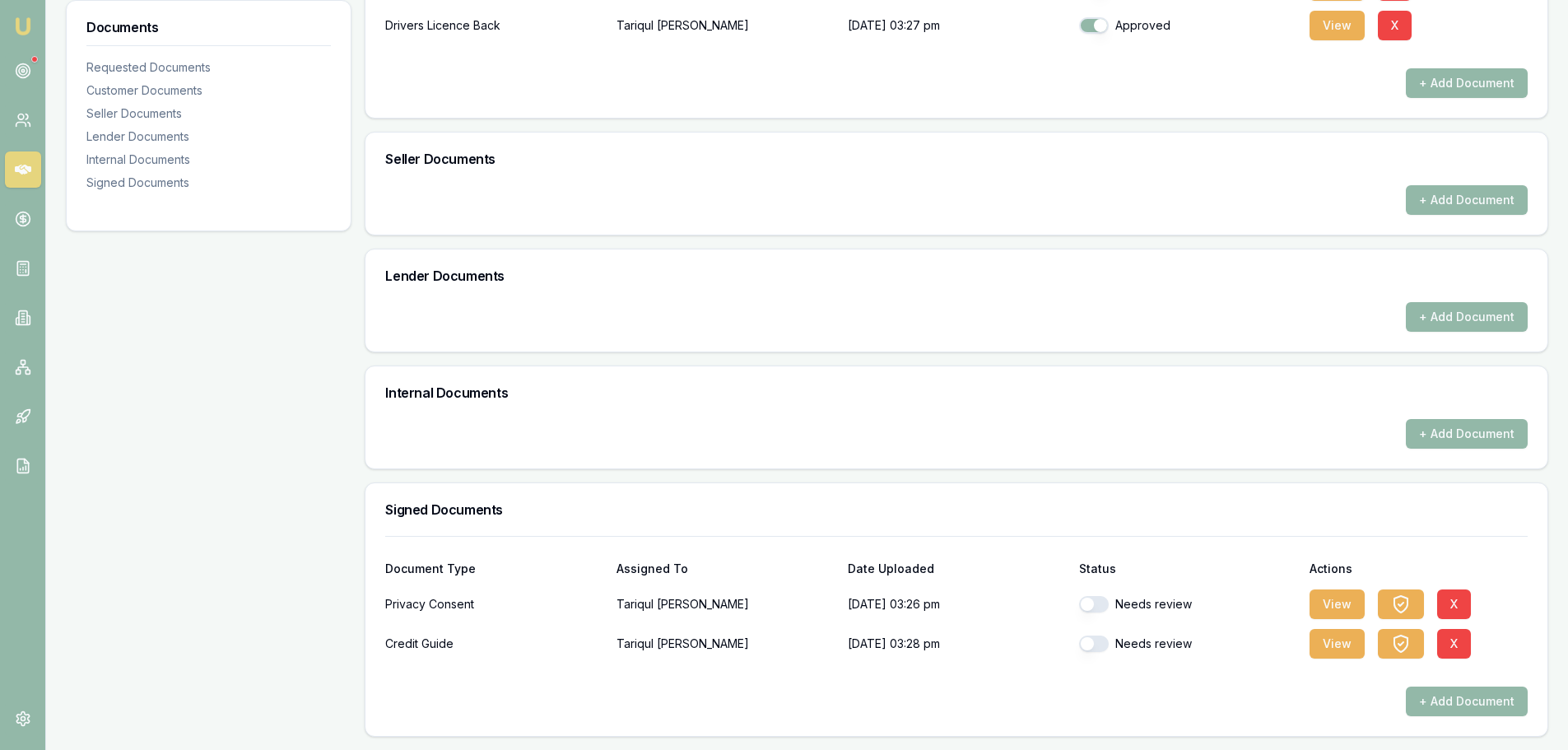
click at [1103, 600] on button "button" at bounding box center [1094, 604] width 30 height 16
checkbox input "true"
click at [1102, 644] on button "button" at bounding box center [1094, 643] width 30 height 16
checkbox input "true"
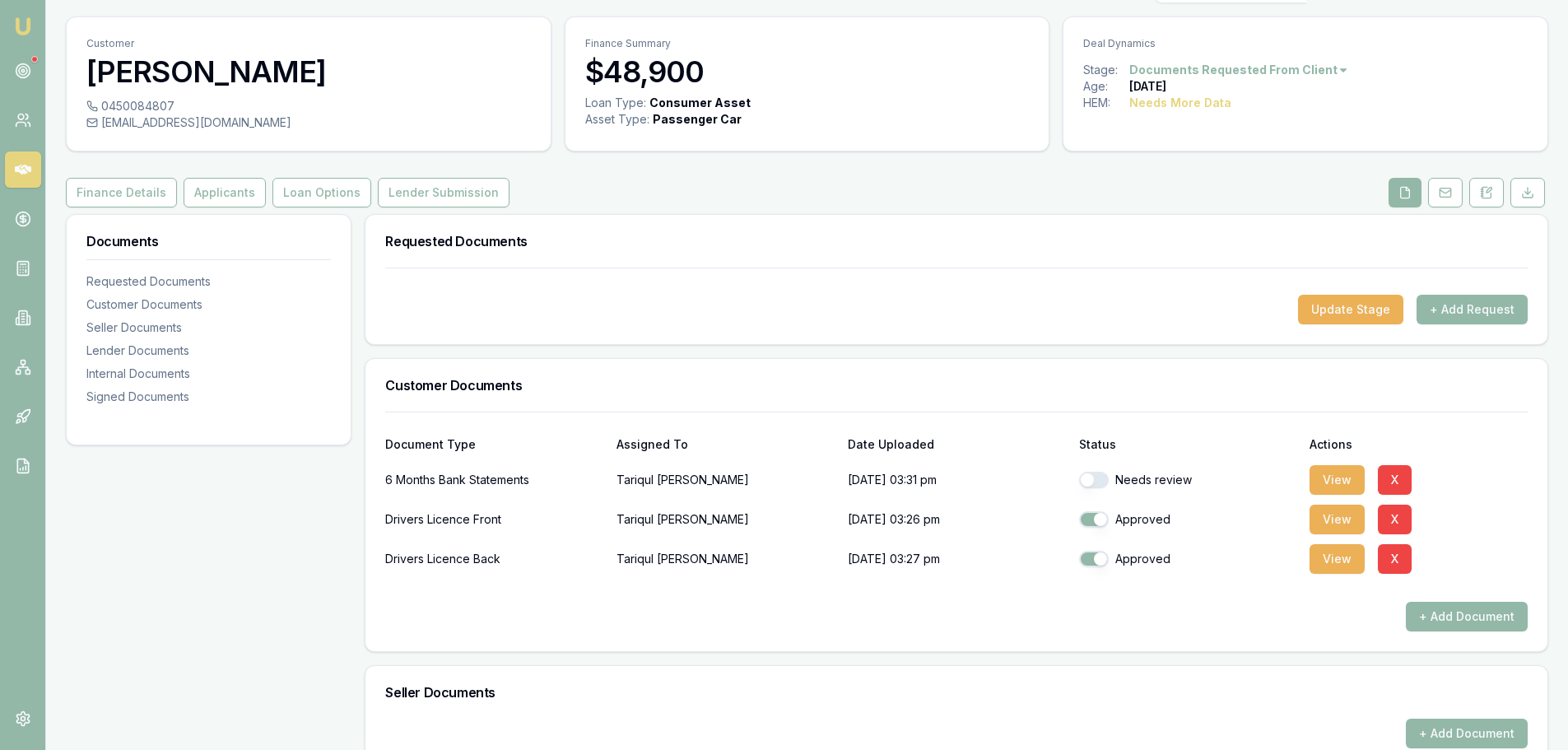
scroll to position [0, 0]
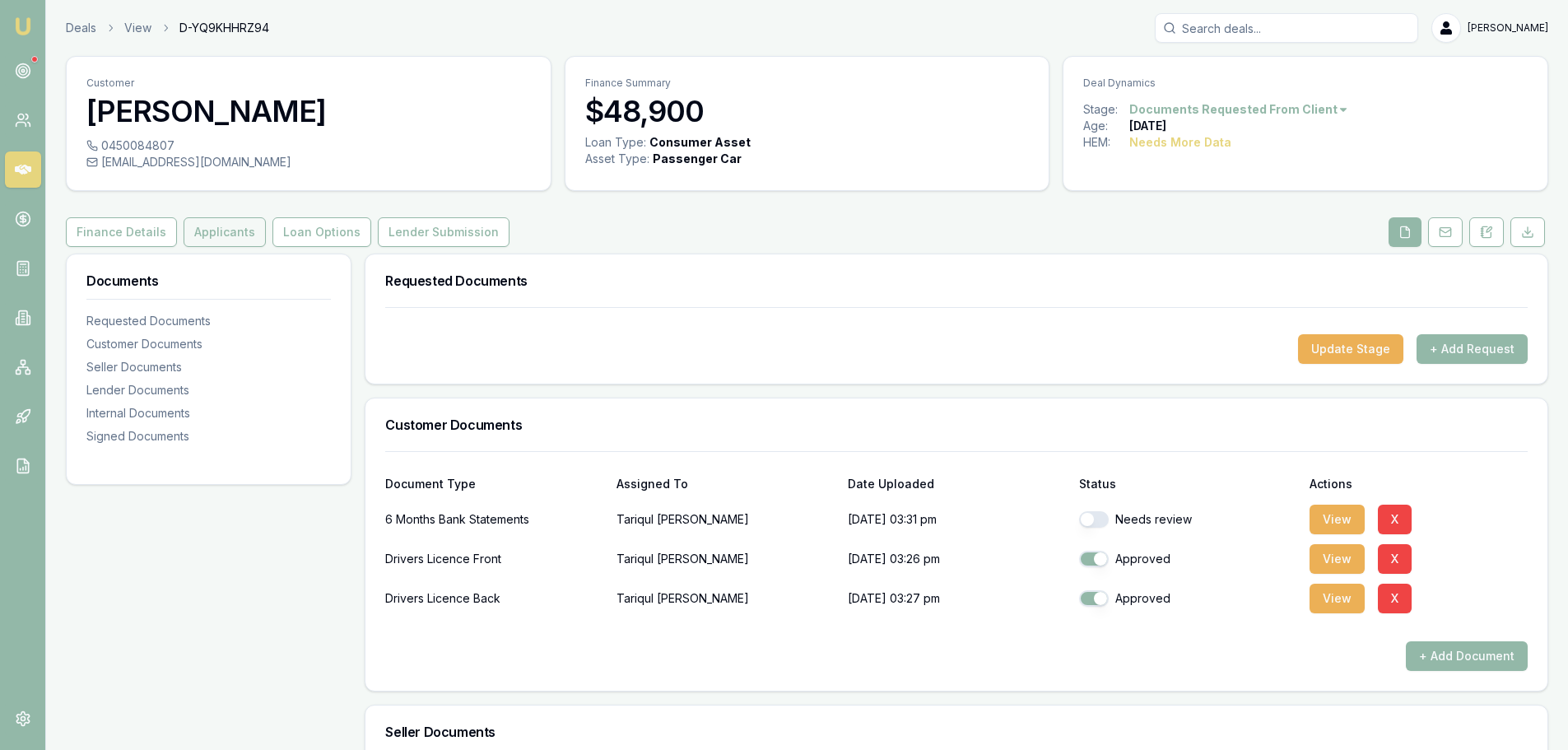
click at [188, 236] on button "Applicants" at bounding box center [224, 232] width 82 height 30
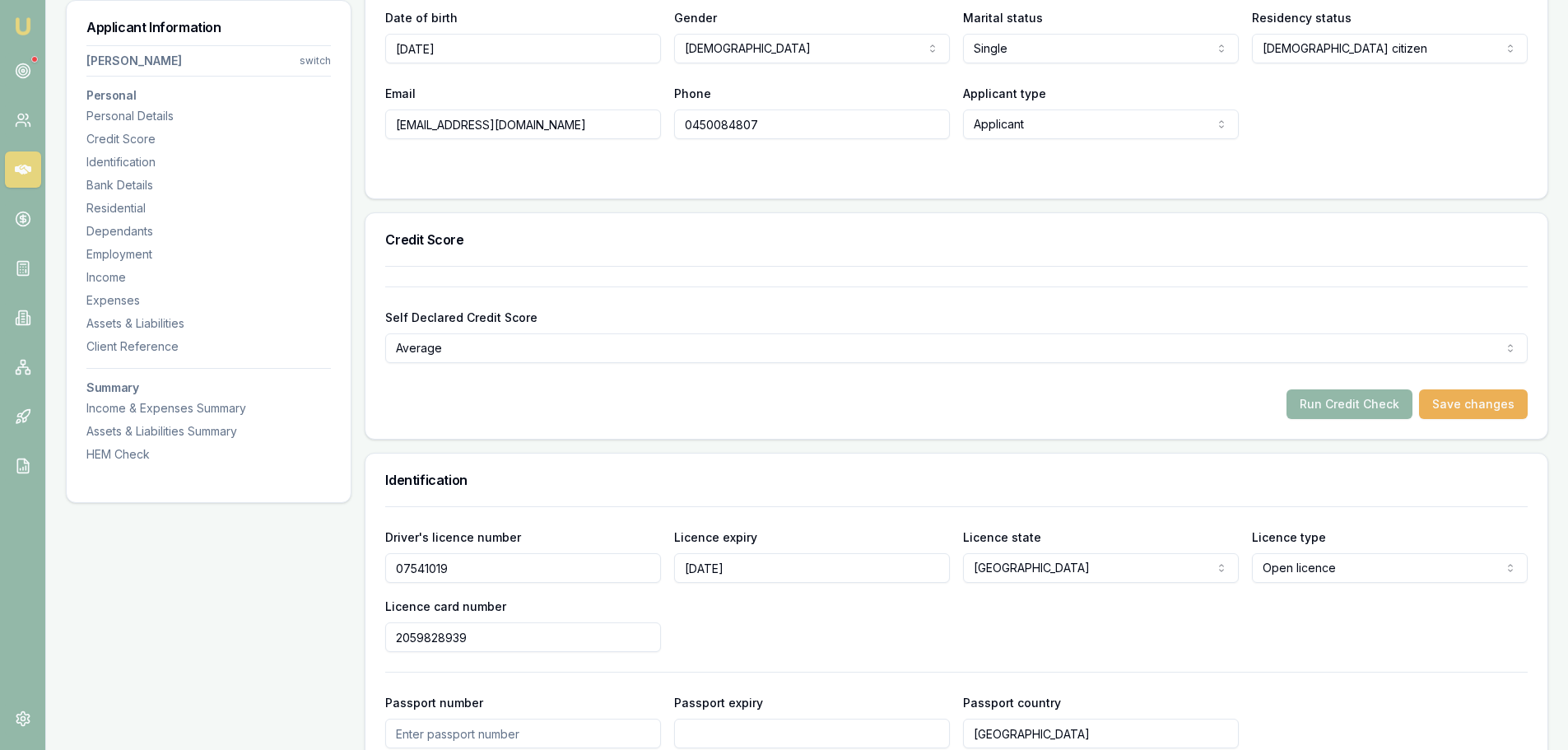
scroll to position [412, 0]
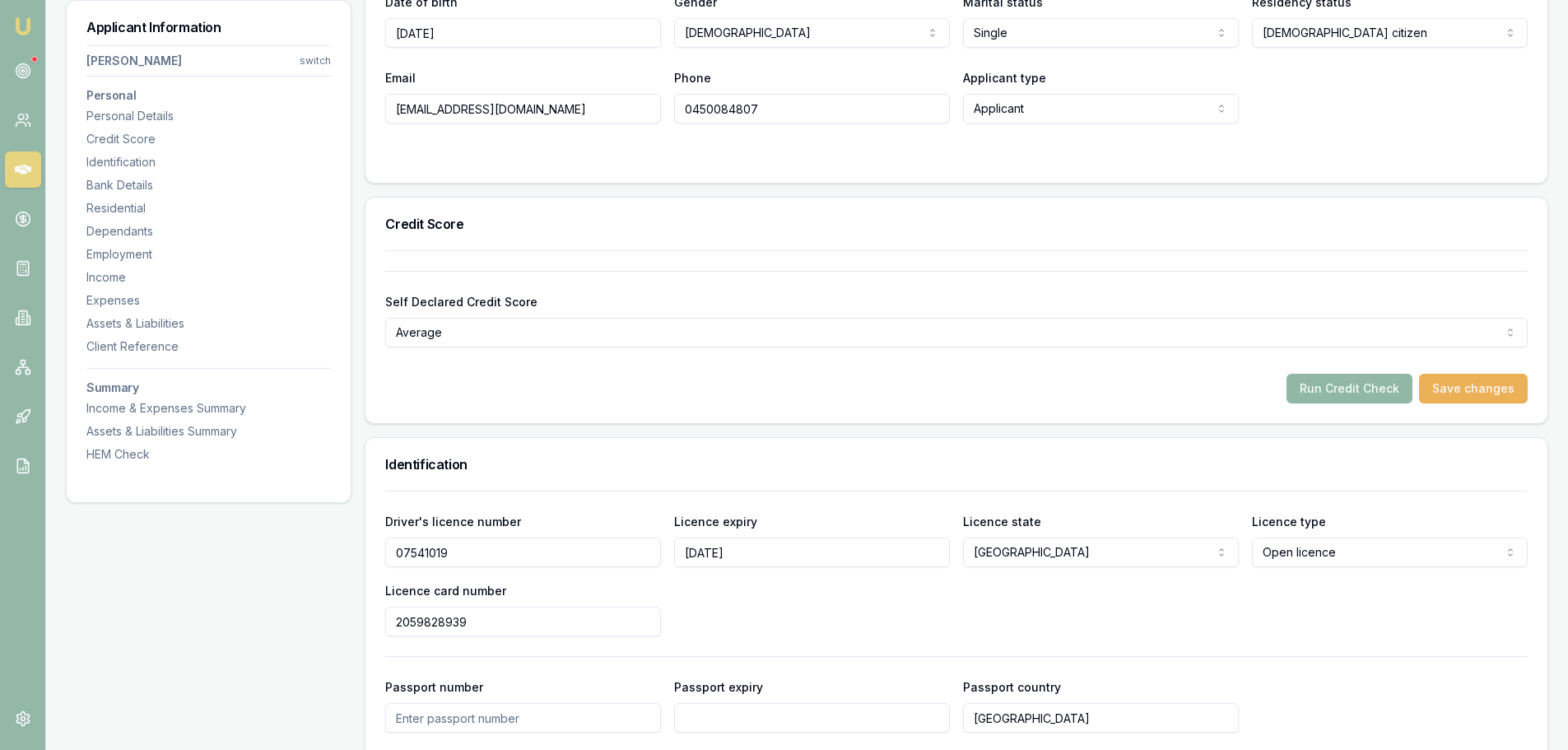
click at [1342, 384] on button "Run Credit Check" at bounding box center [1350, 388] width 126 height 30
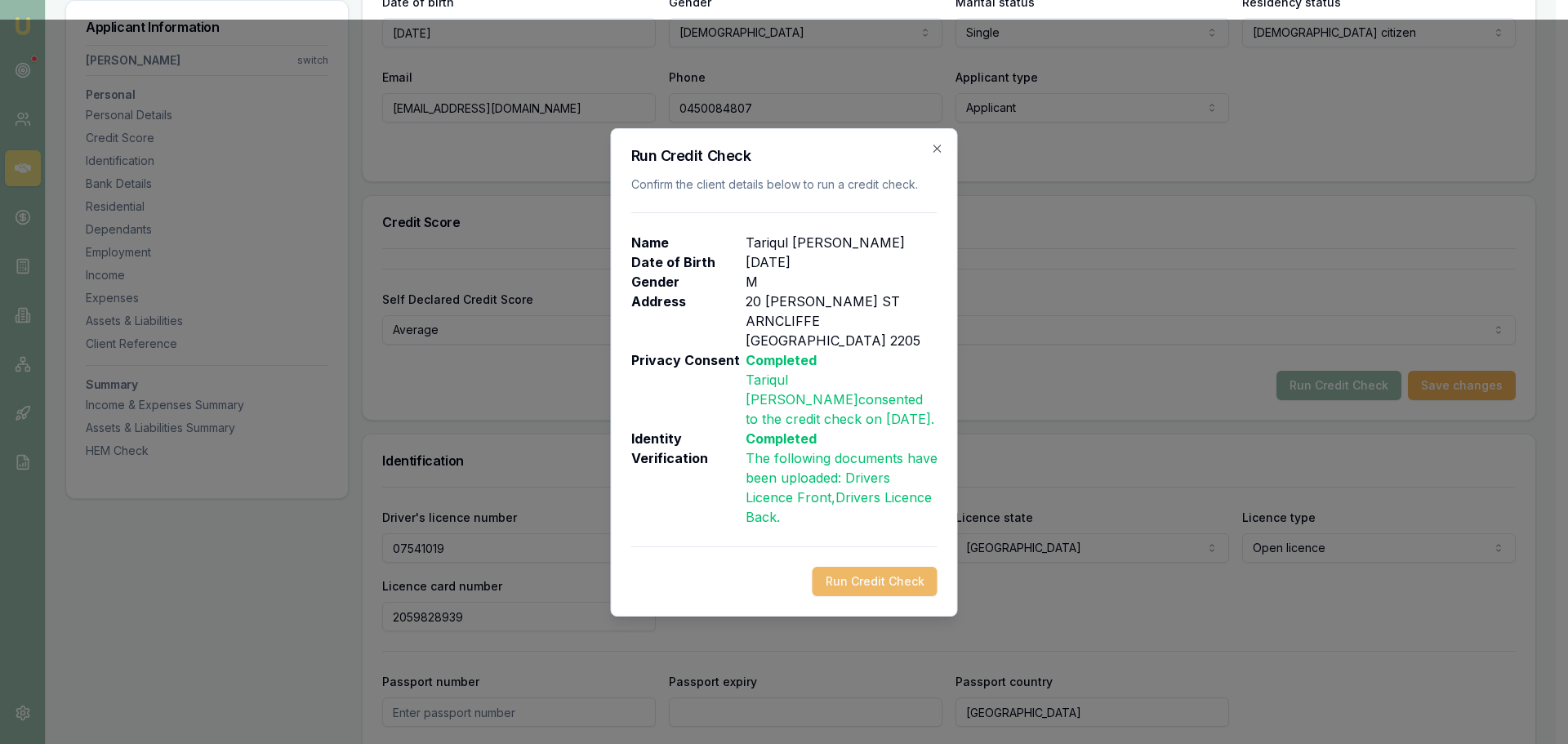
click at [816, 575] on button "Run Credit Check" at bounding box center [875, 581] width 125 height 30
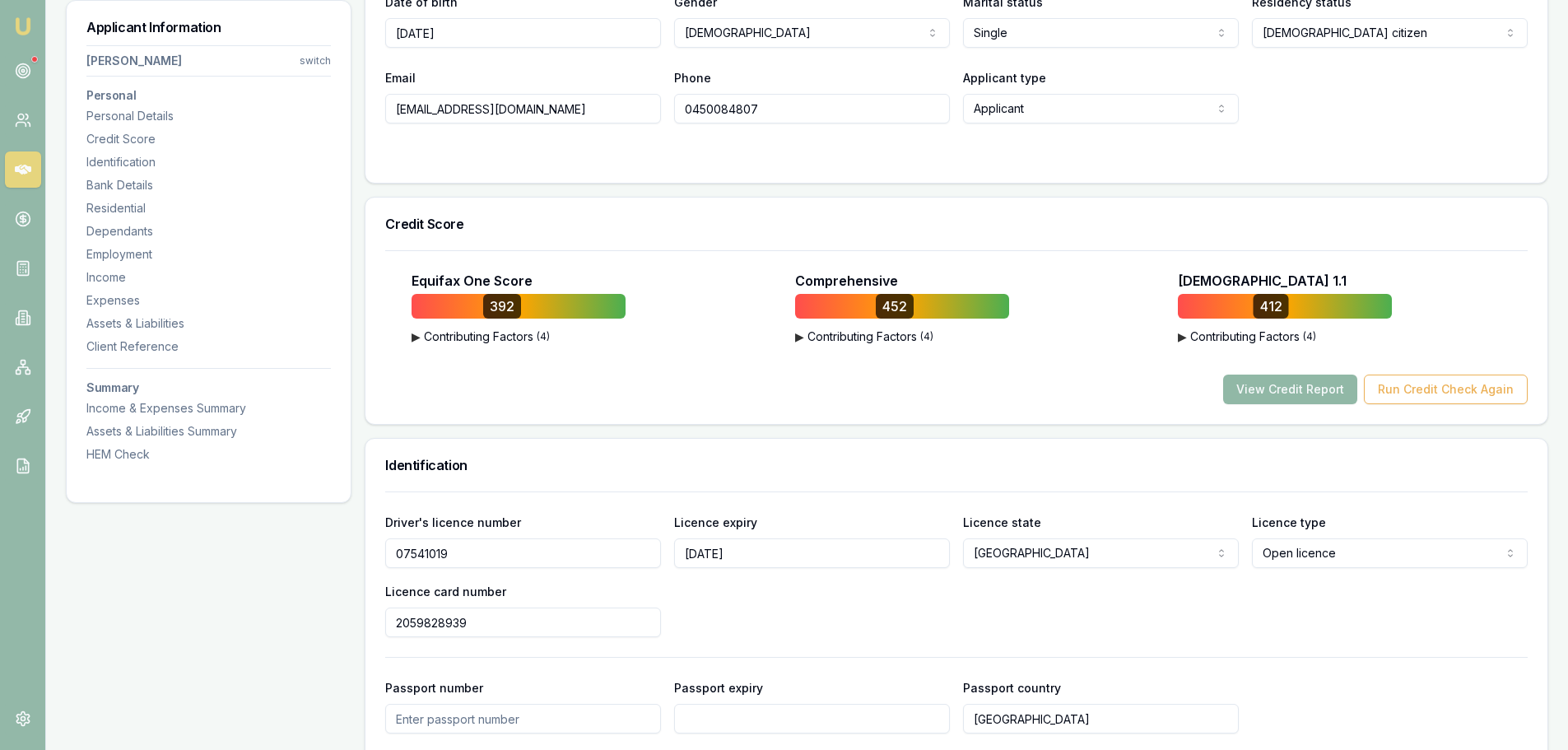
click at [1296, 389] on button "View Credit Report" at bounding box center [1291, 389] width 134 height 30
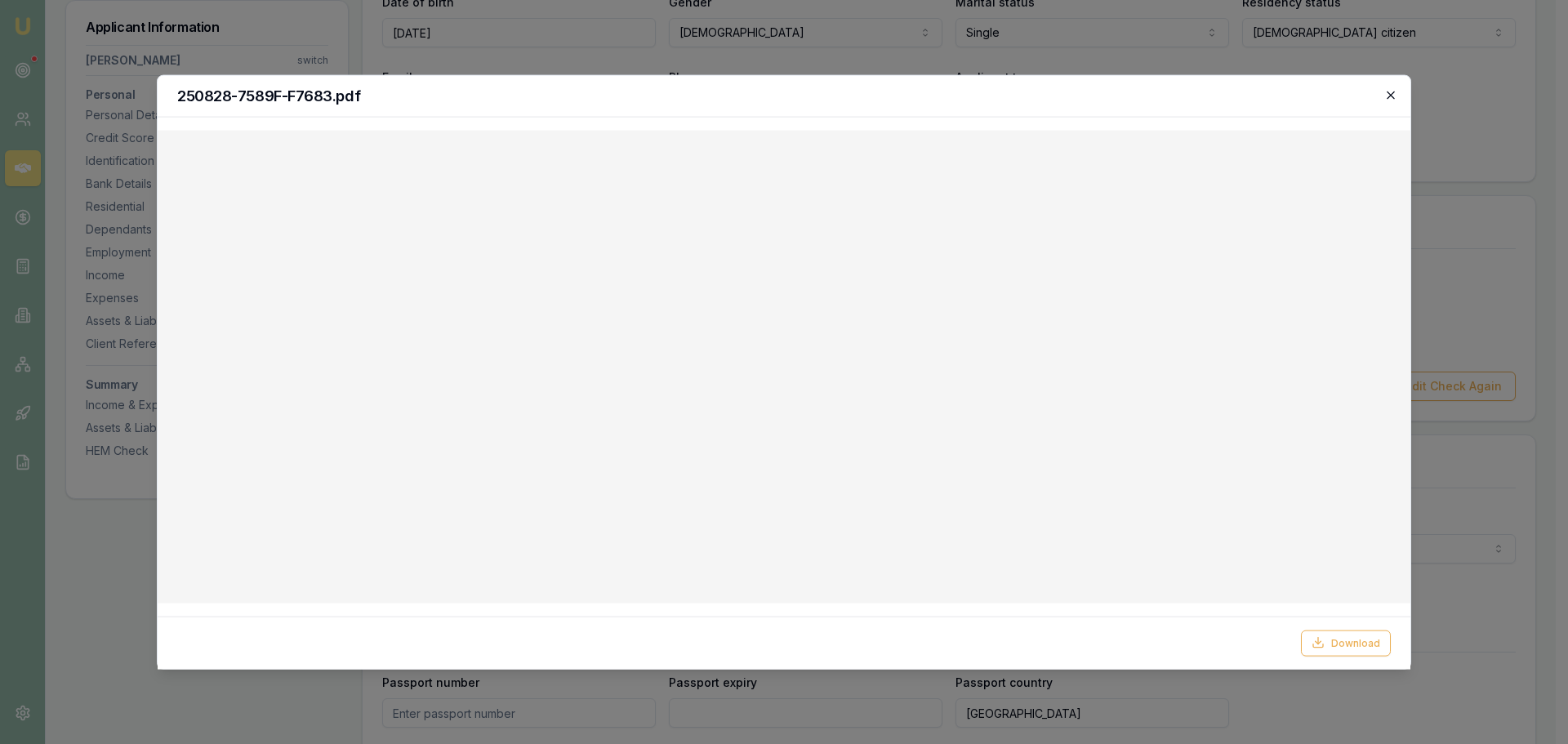
click at [1397, 94] on icon "button" at bounding box center [1391, 95] width 13 height 13
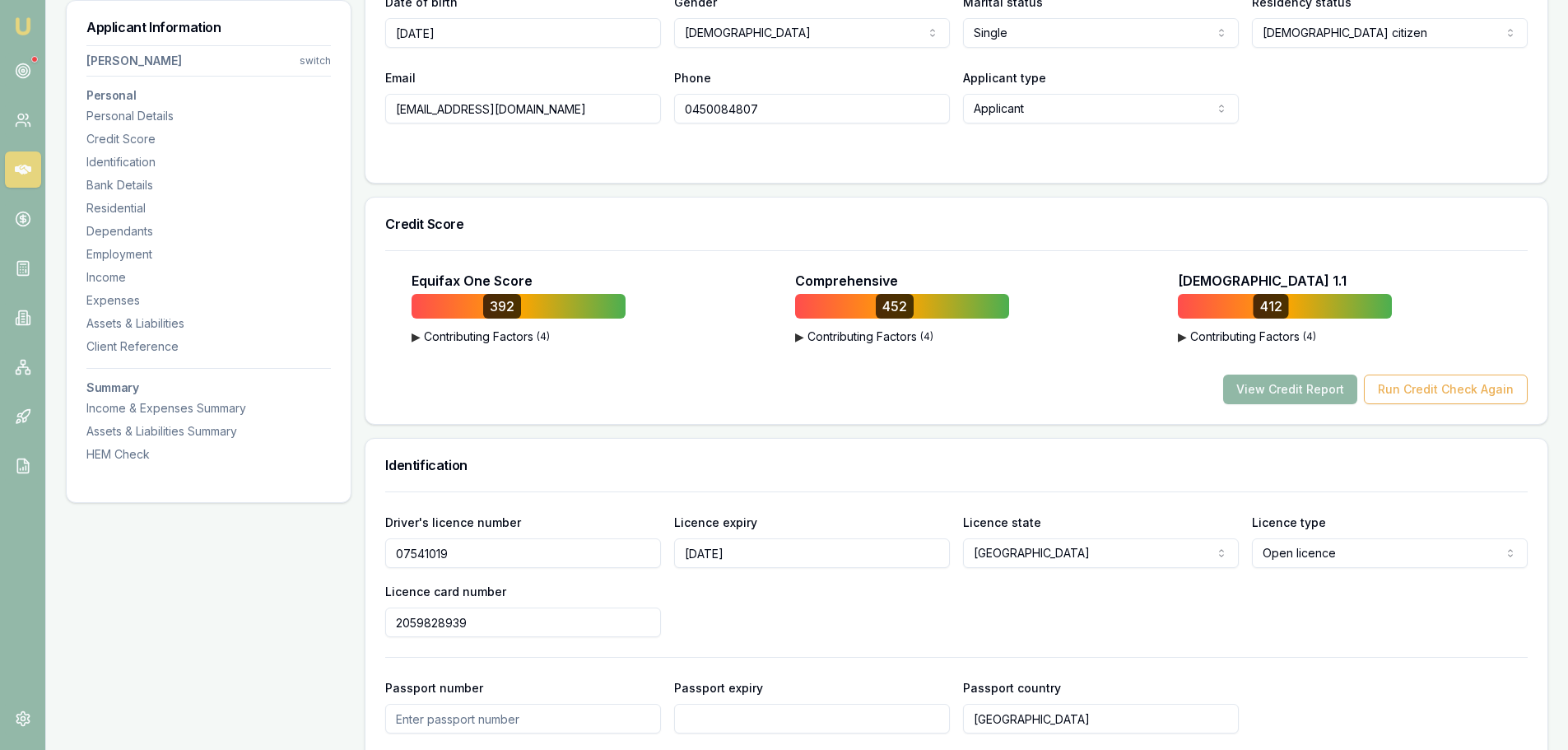
click at [1263, 398] on button "View Credit Report" at bounding box center [1291, 389] width 134 height 30
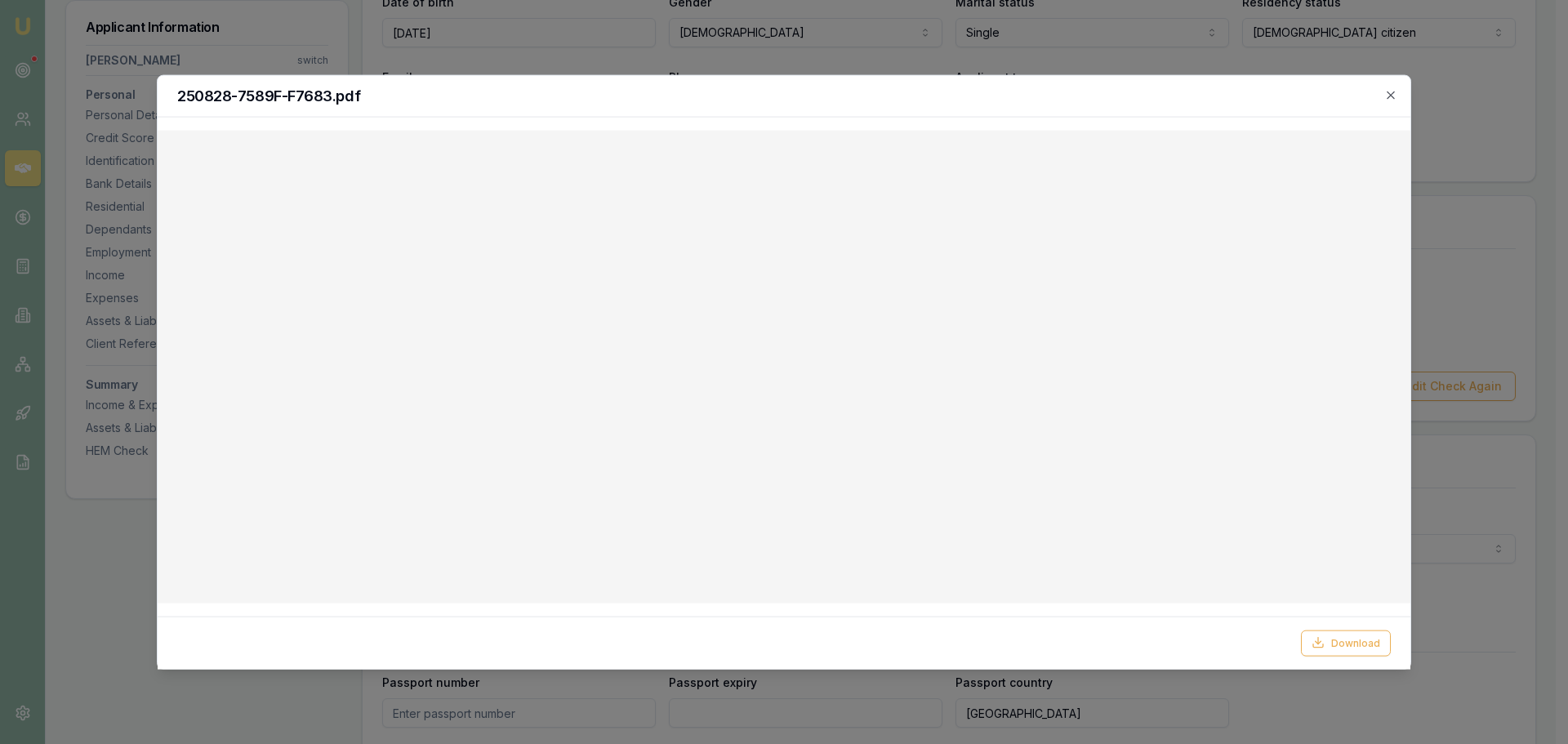
click at [1382, 94] on h2 "250828-7589F-F7683.pdf" at bounding box center [784, 95] width 1214 height 14
click at [1396, 96] on icon "button" at bounding box center [1391, 95] width 13 height 13
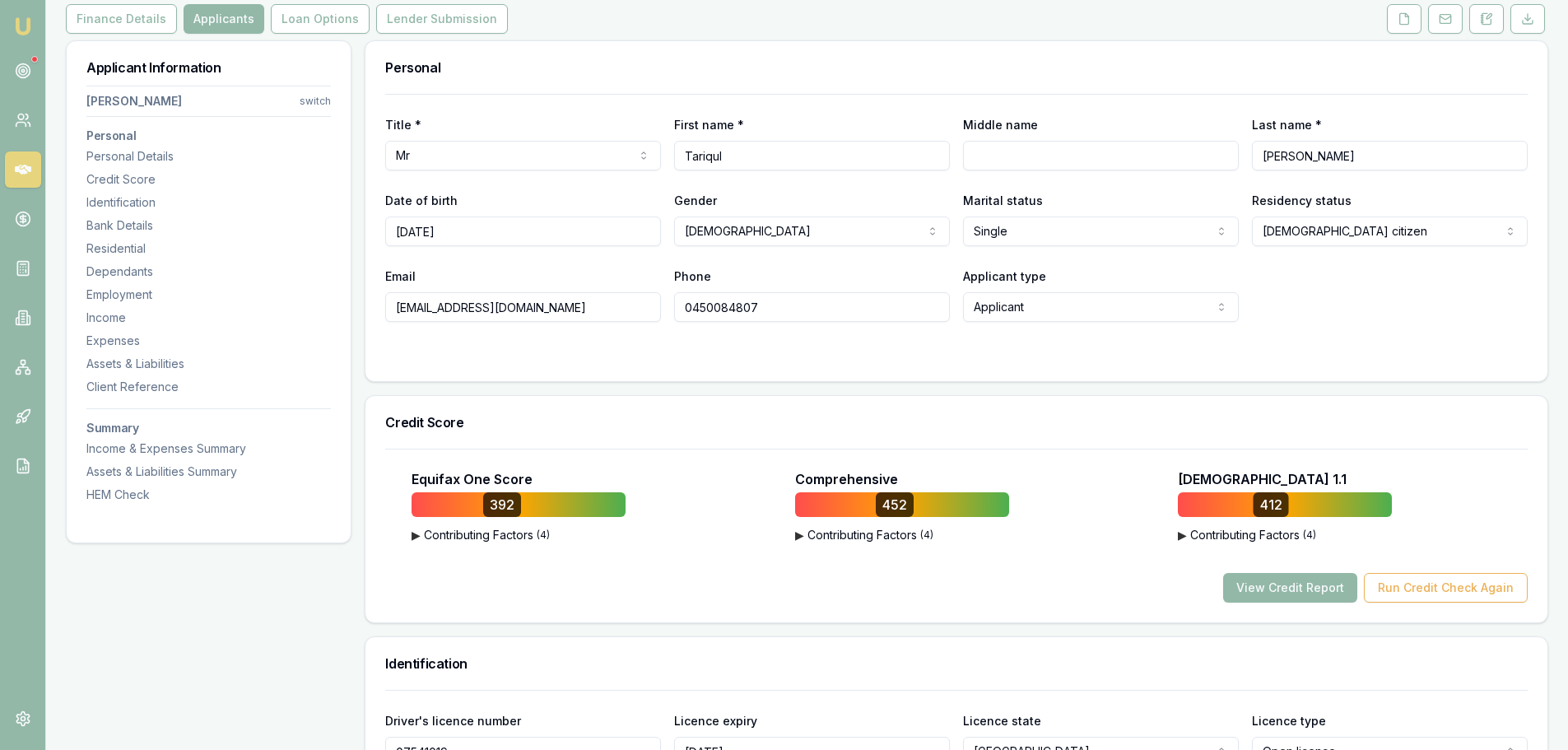
scroll to position [0, 0]
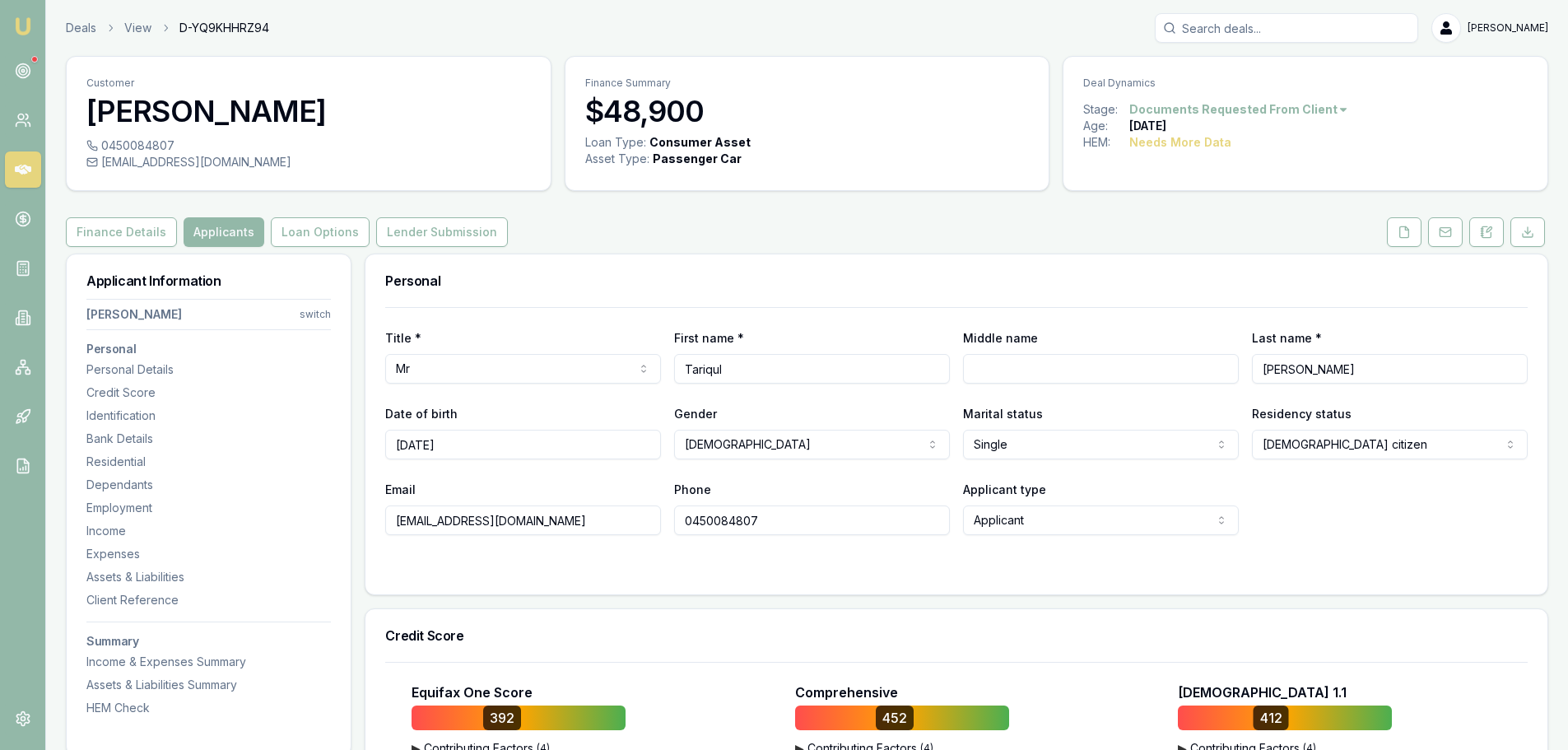
click at [831, 232] on div "Finance Details Applicants Loan Options Lender Submission" at bounding box center [807, 232] width 1483 height 30
click at [565, 245] on div "Finance Details Applicants Loan Options Lender Submission" at bounding box center [807, 232] width 1483 height 30
click at [117, 502] on div "Employment" at bounding box center [208, 507] width 244 height 16
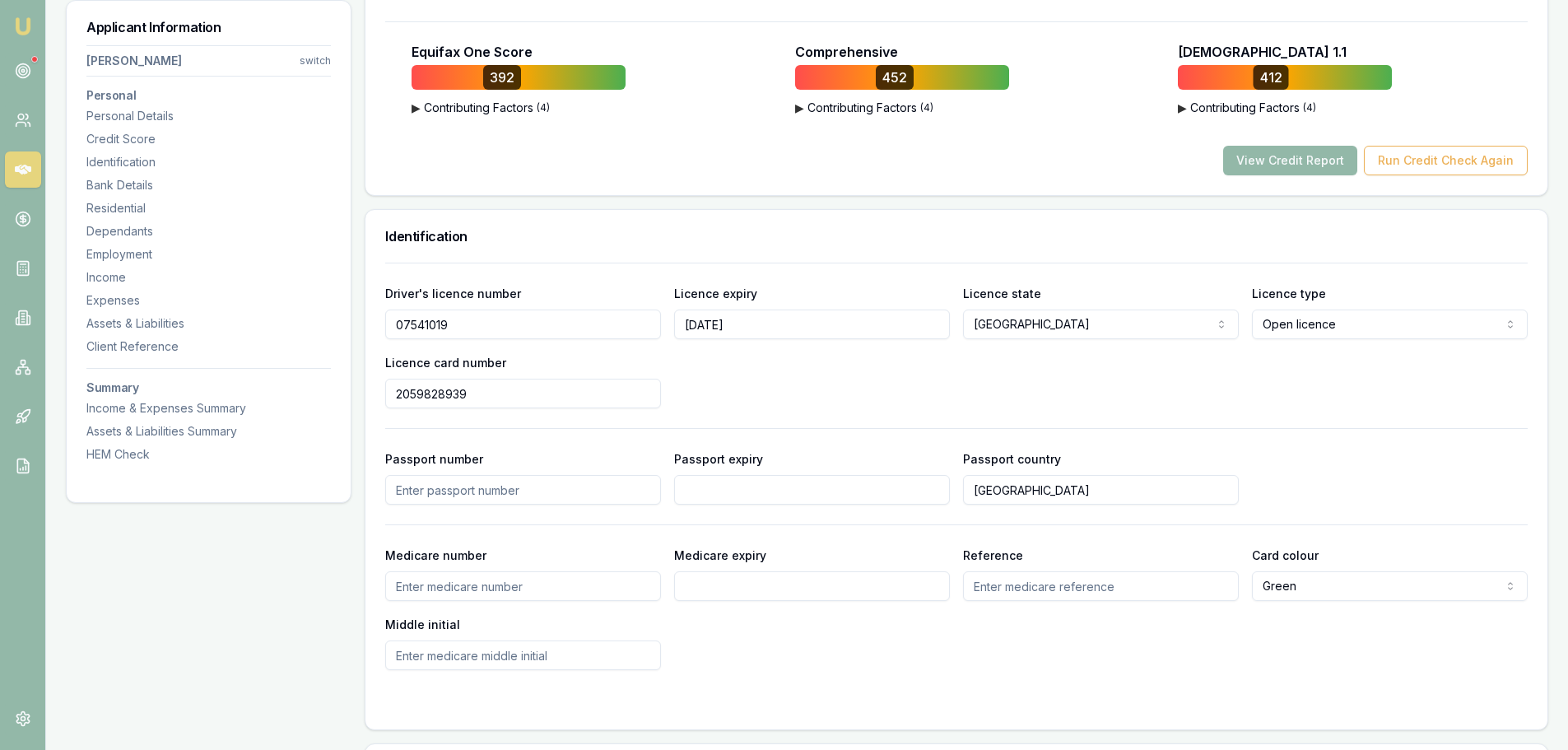
scroll to position [147, 0]
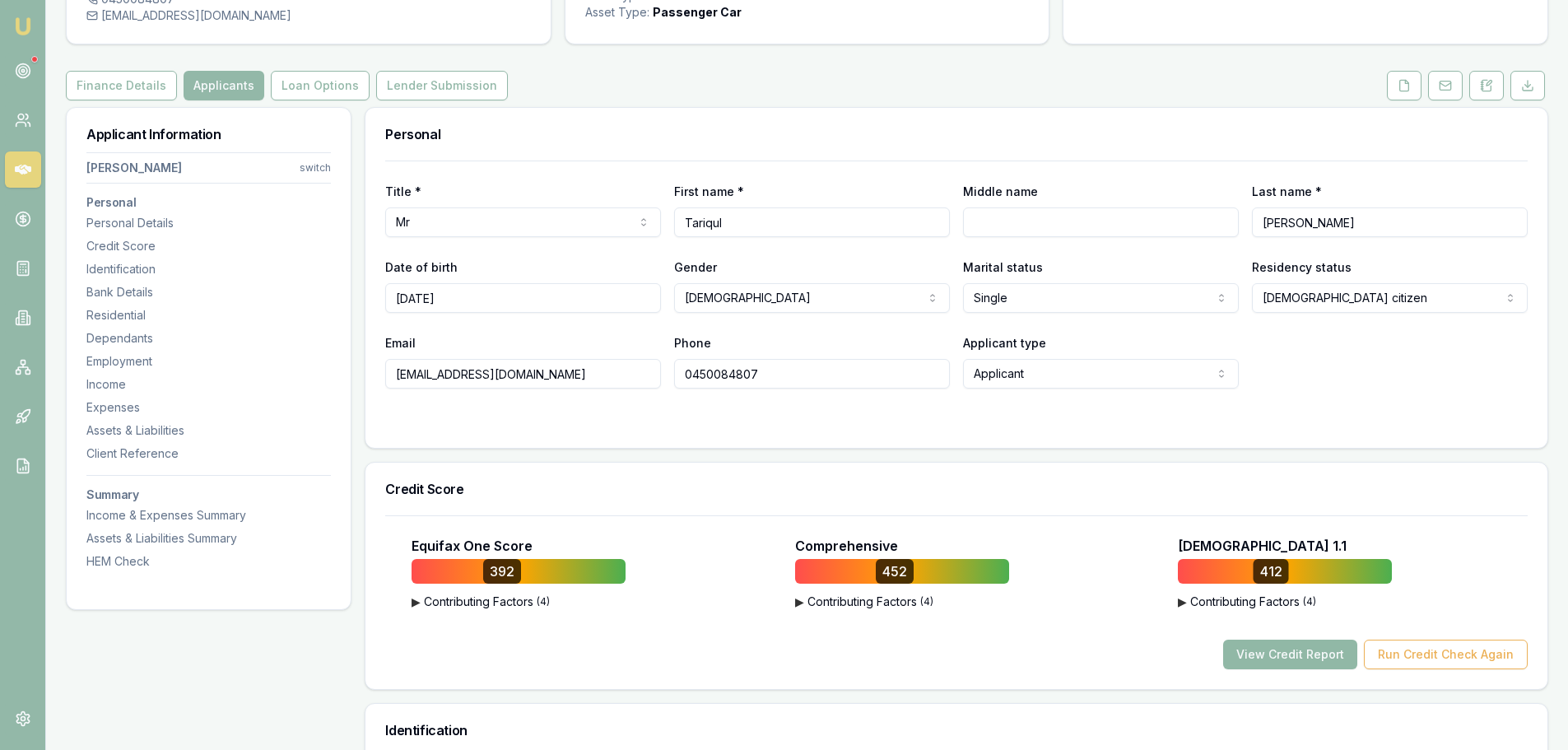
click at [1326, 652] on button "View Credit Report" at bounding box center [1291, 655] width 134 height 30
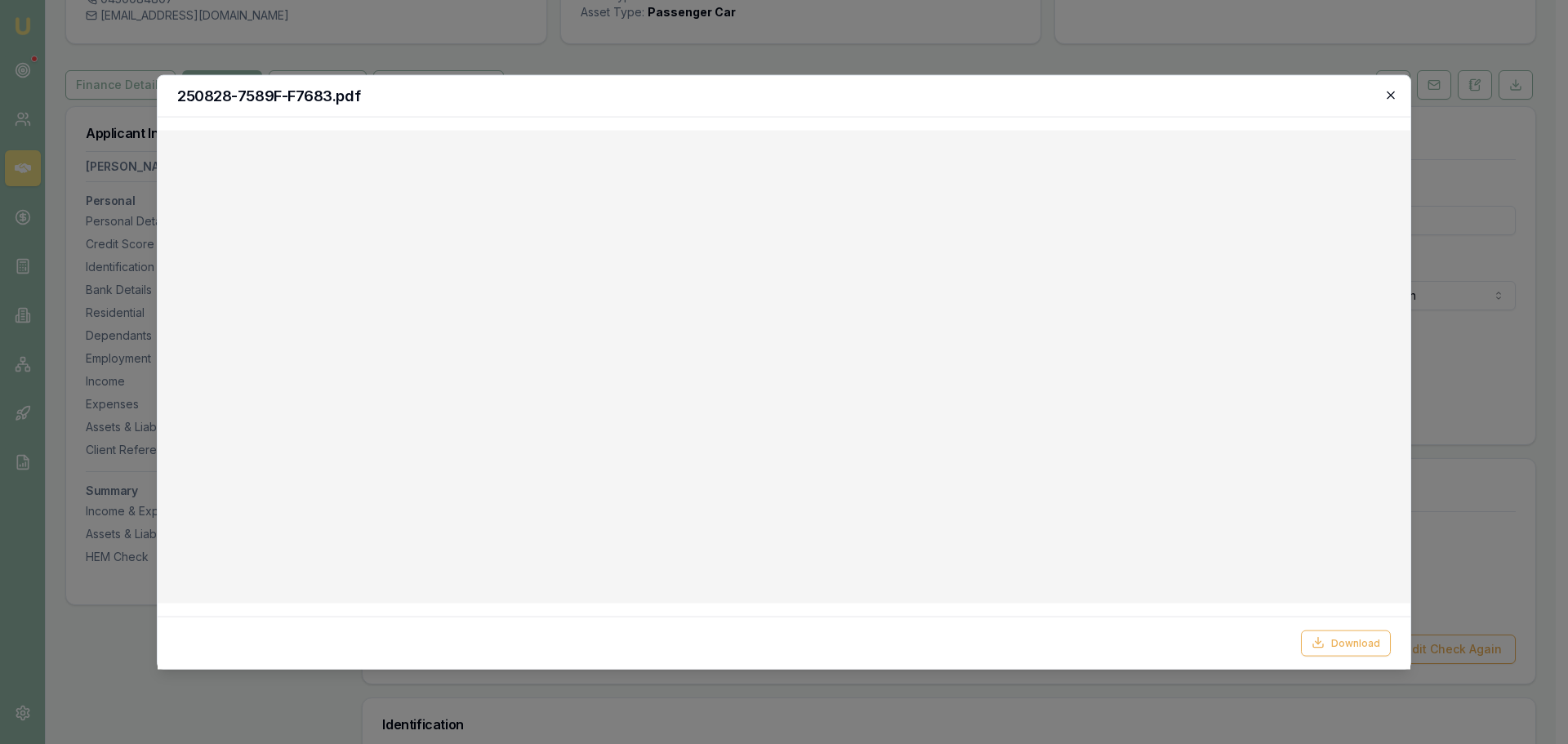
click at [1389, 94] on icon "button" at bounding box center [1391, 95] width 13 height 13
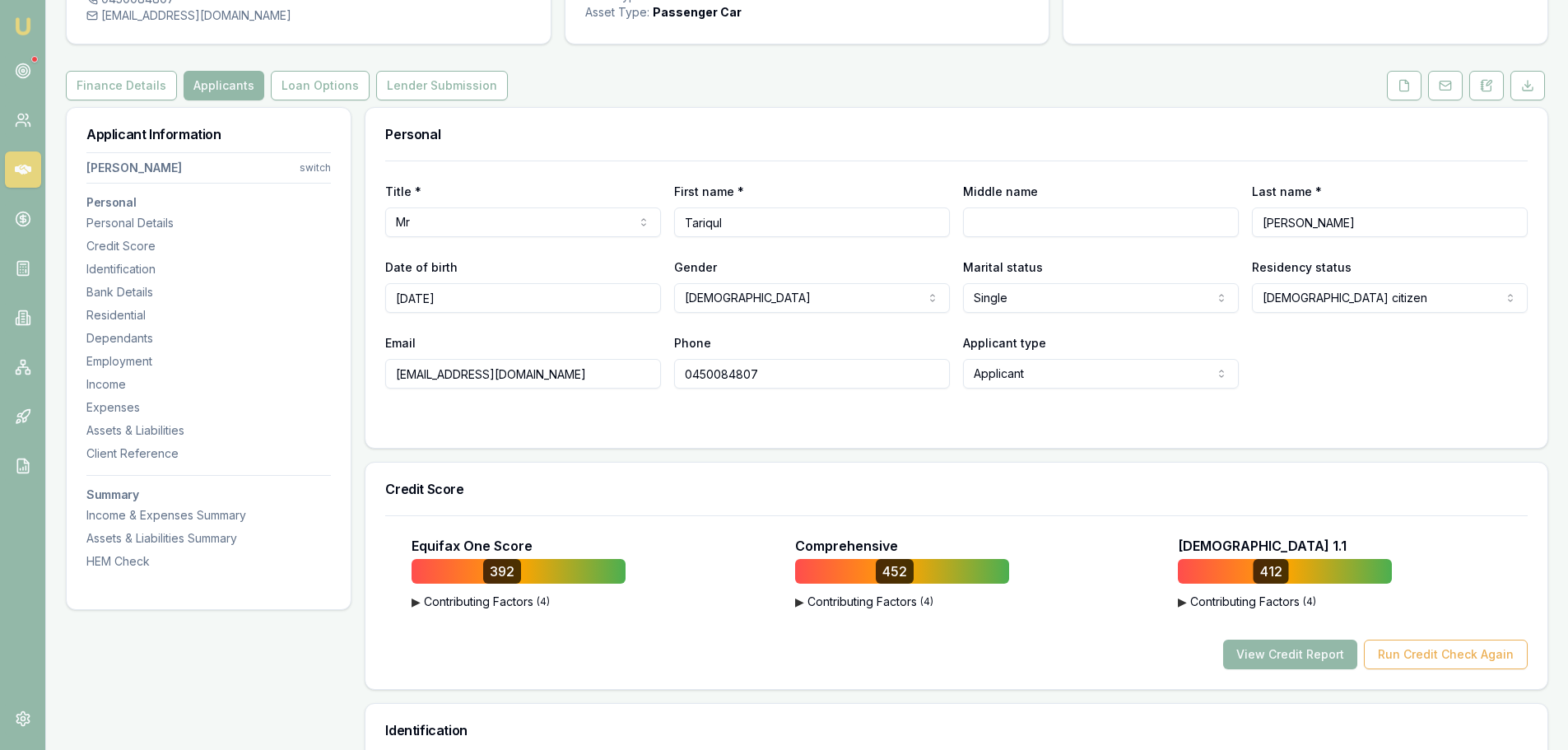
click at [702, 135] on h3 "Personal" at bounding box center [956, 135] width 1142 height 14
click at [671, 121] on div "Personal" at bounding box center [956, 134] width 1182 height 52
click at [1396, 86] on button at bounding box center [1405, 85] width 35 height 30
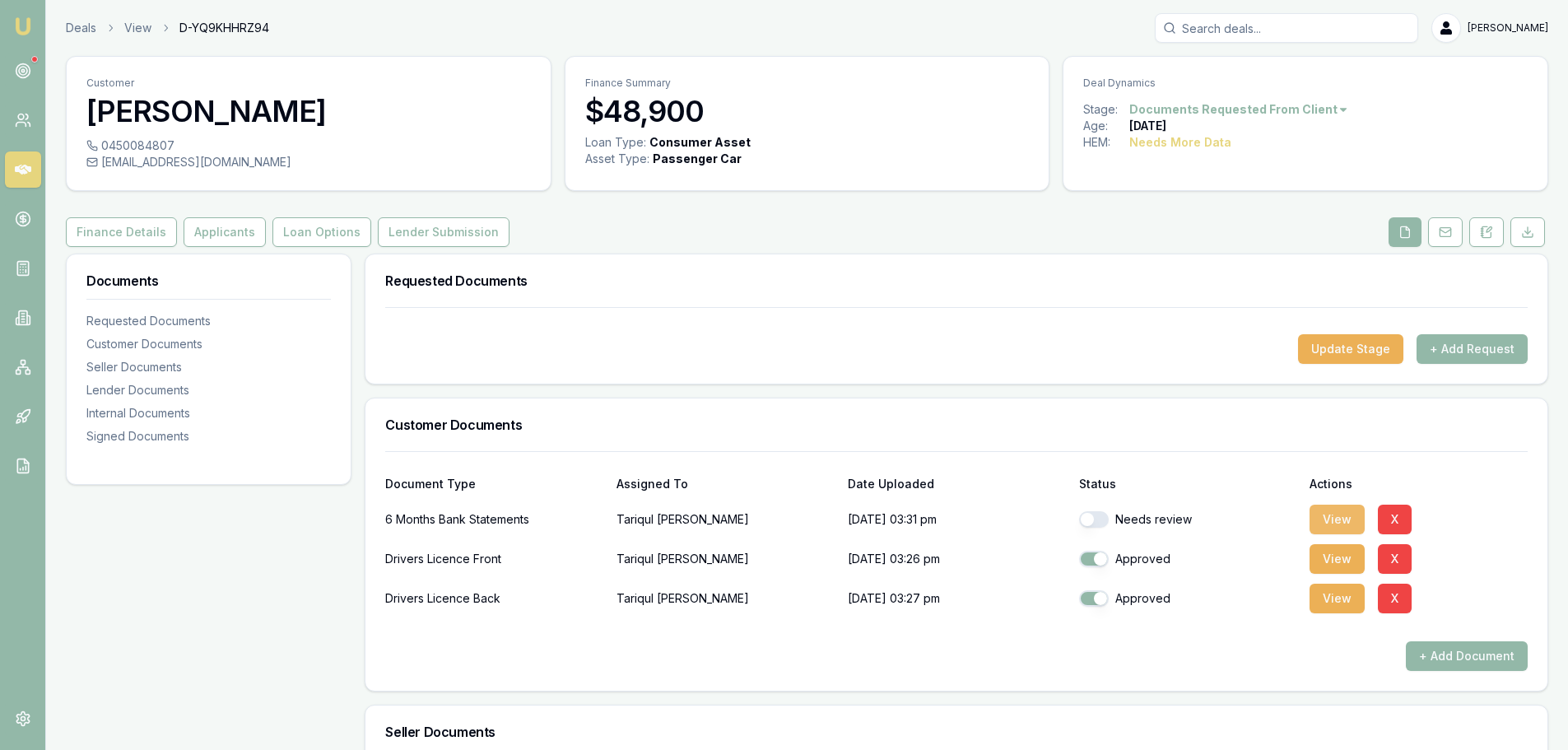
click at [1333, 529] on button "View" at bounding box center [1337, 519] width 55 height 30
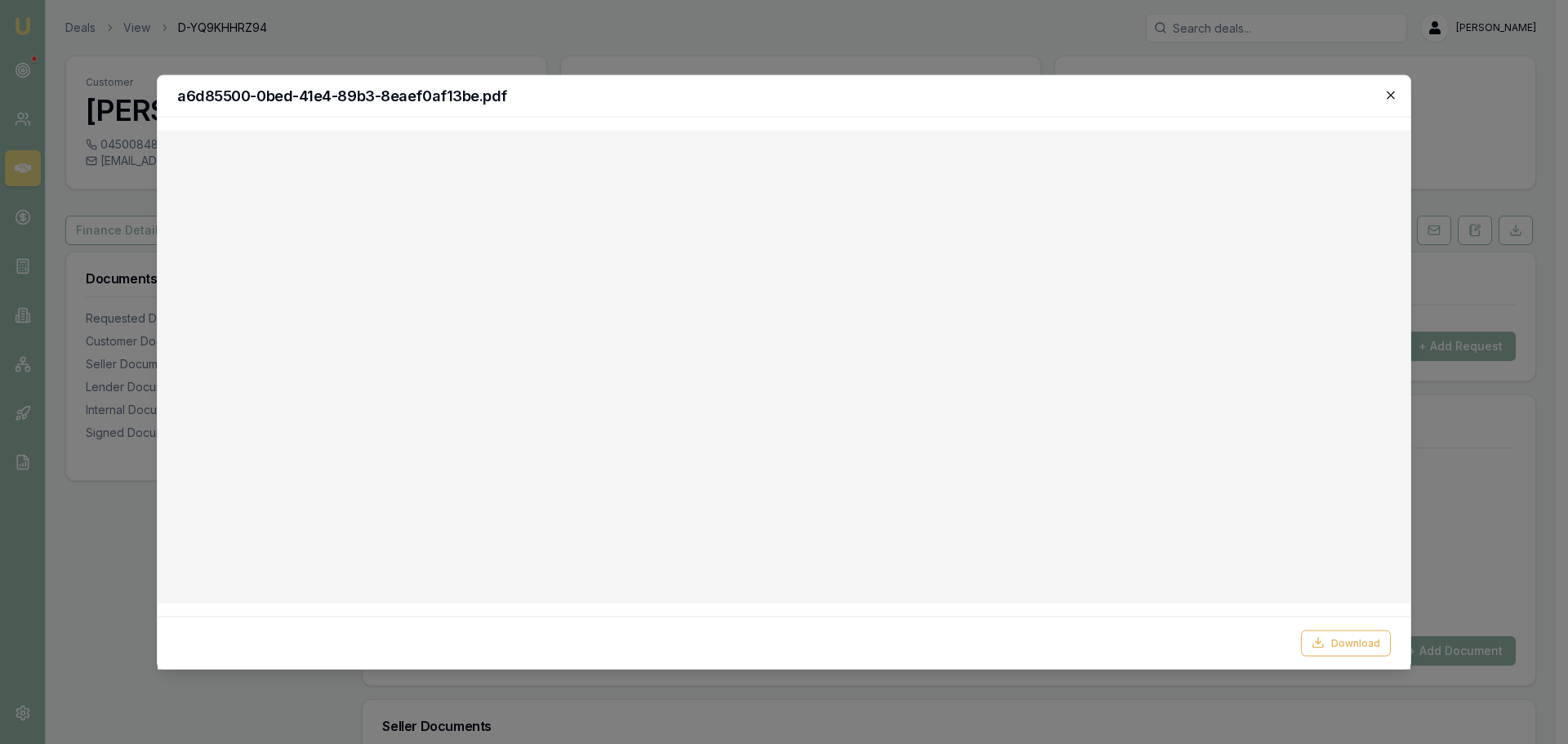
click at [1392, 92] on icon "button" at bounding box center [1391, 95] width 13 height 13
